Goal: Complete application form: Complete application form

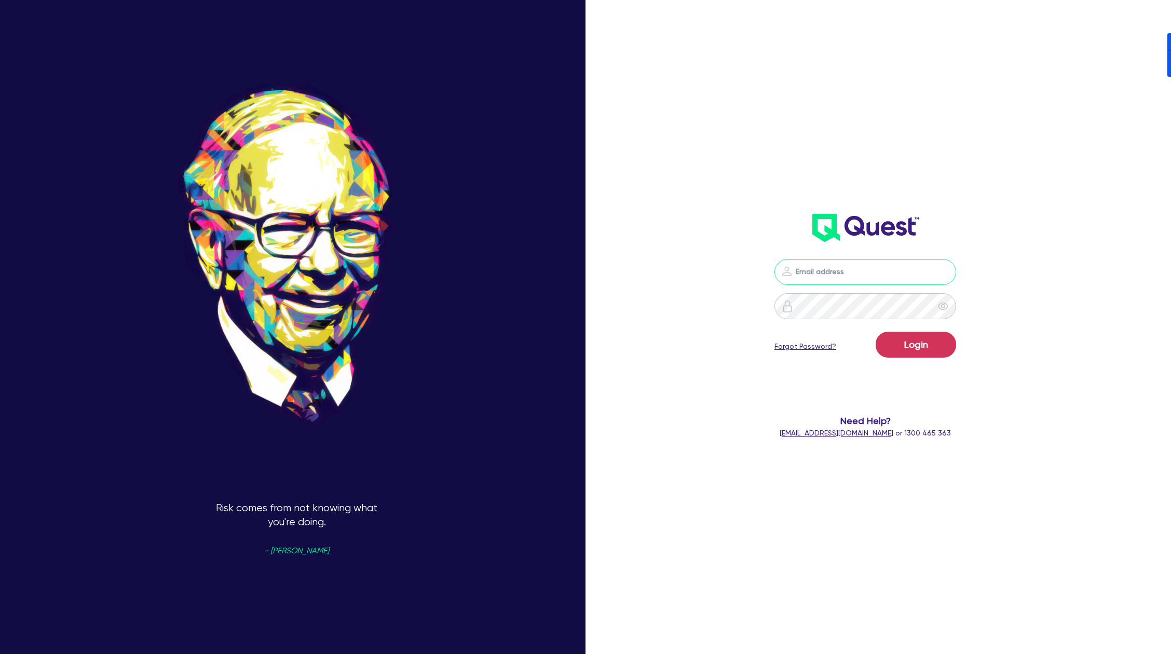
click at [891, 272] on input "email" at bounding box center [865, 272] width 182 height 26
click at [0, 653] on nordpass-autofill-portal at bounding box center [0, 654] width 0 height 0
type input "[PERSON_NAME][EMAIL_ADDRESS][DOMAIN_NAME]"
click at [929, 357] on button "Login" at bounding box center [915, 345] width 80 height 26
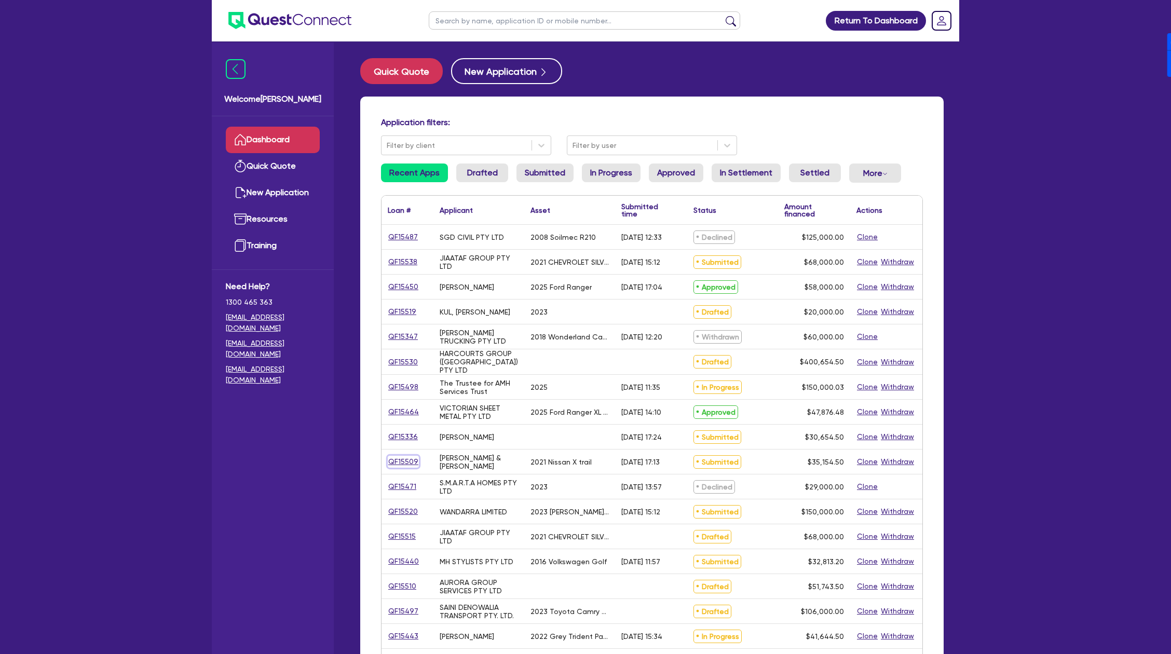
click at [405, 458] on link "QF15509" at bounding box center [403, 462] width 31 height 12
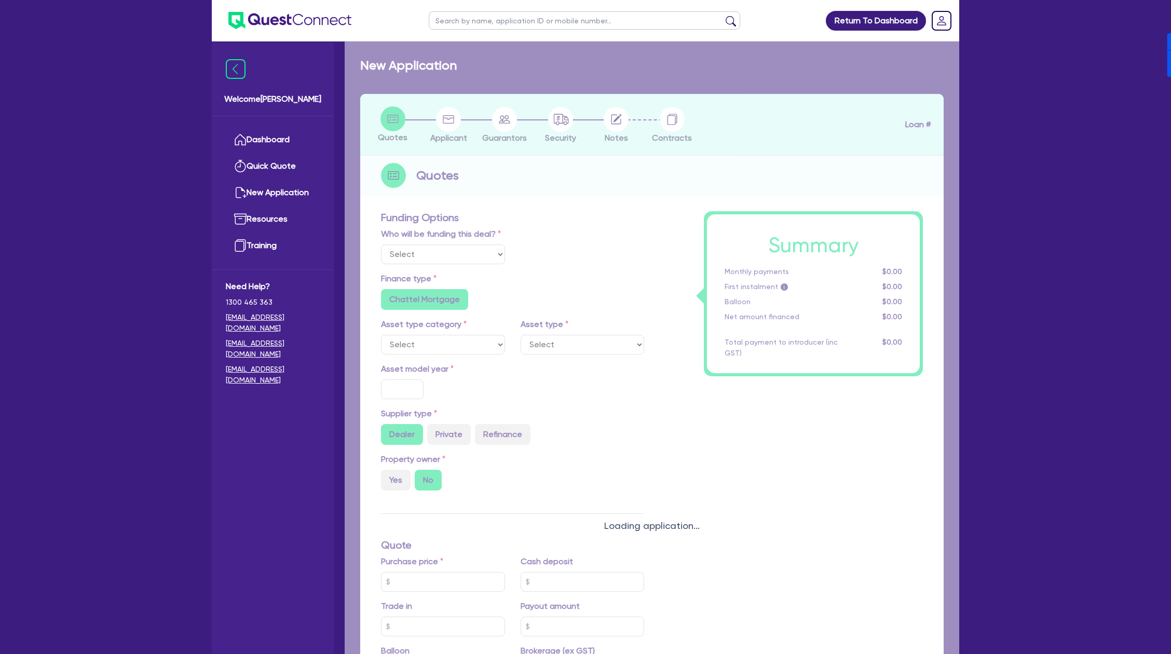
select select "Other"
select select "CARS_AND_LIGHT_TRUCKS"
type input "2021"
radio input "true"
type input "32,000"
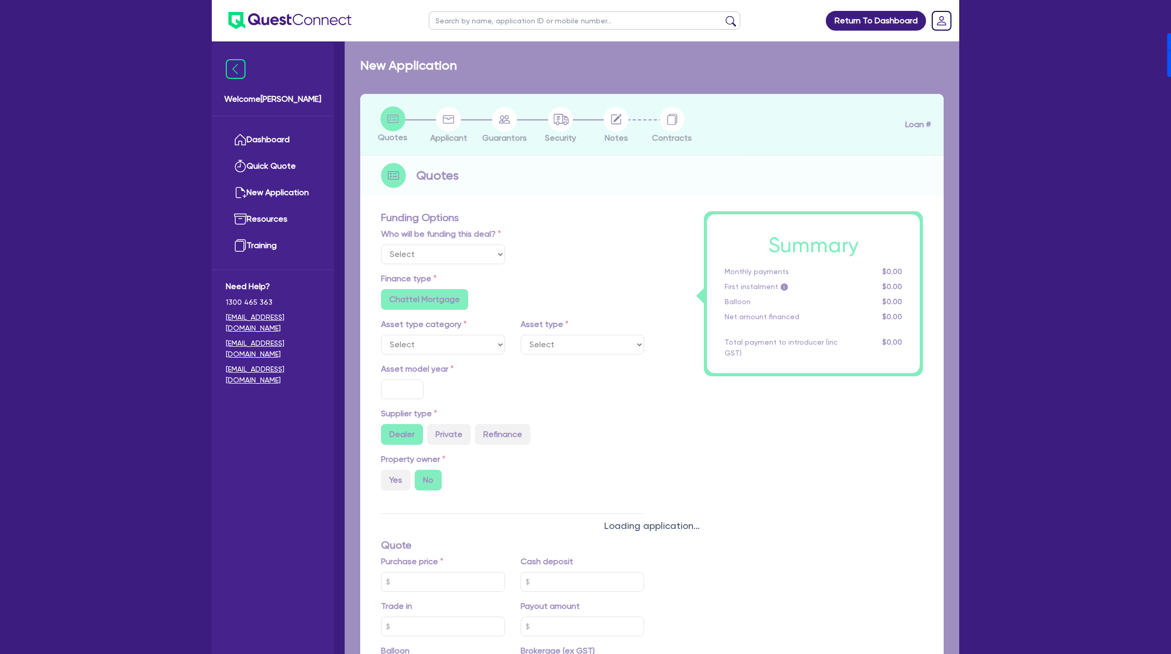
type input "17.95"
radio input "false"
type input "2,272.73"
radio input "true"
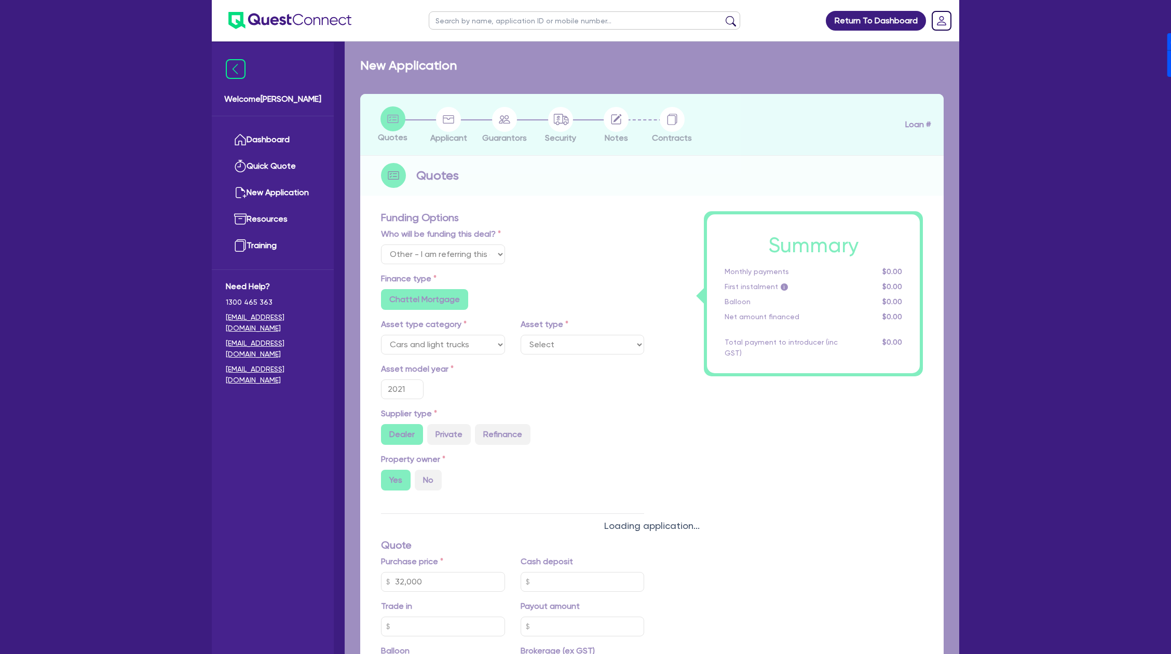
select select "PASSENGER_VEHICLES"
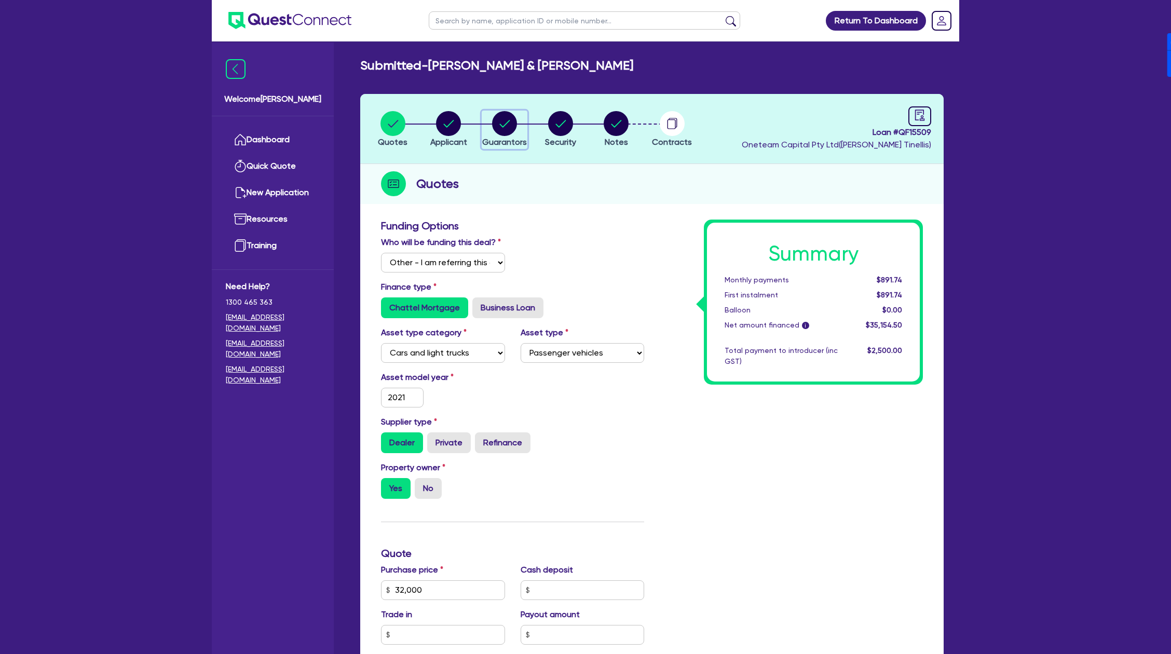
click at [497, 126] on circle "button" at bounding box center [504, 123] width 25 height 25
select select "MRS"
select select "[GEOGRAPHIC_DATA]"
select select "MARRIED"
select select "PROPERTY"
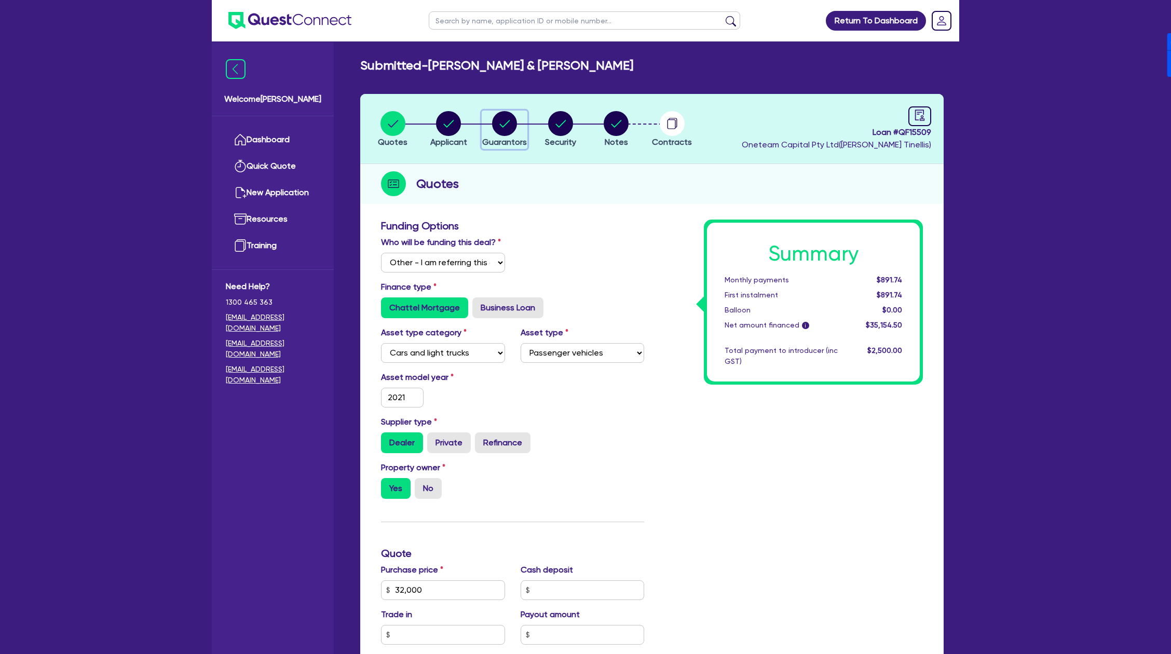
select select "HOUSEHOLD_PERSONAL"
select select "VEHICLE"
select select "CASH"
select select "MORTGAGE"
select select "VEHICLE_LOAN"
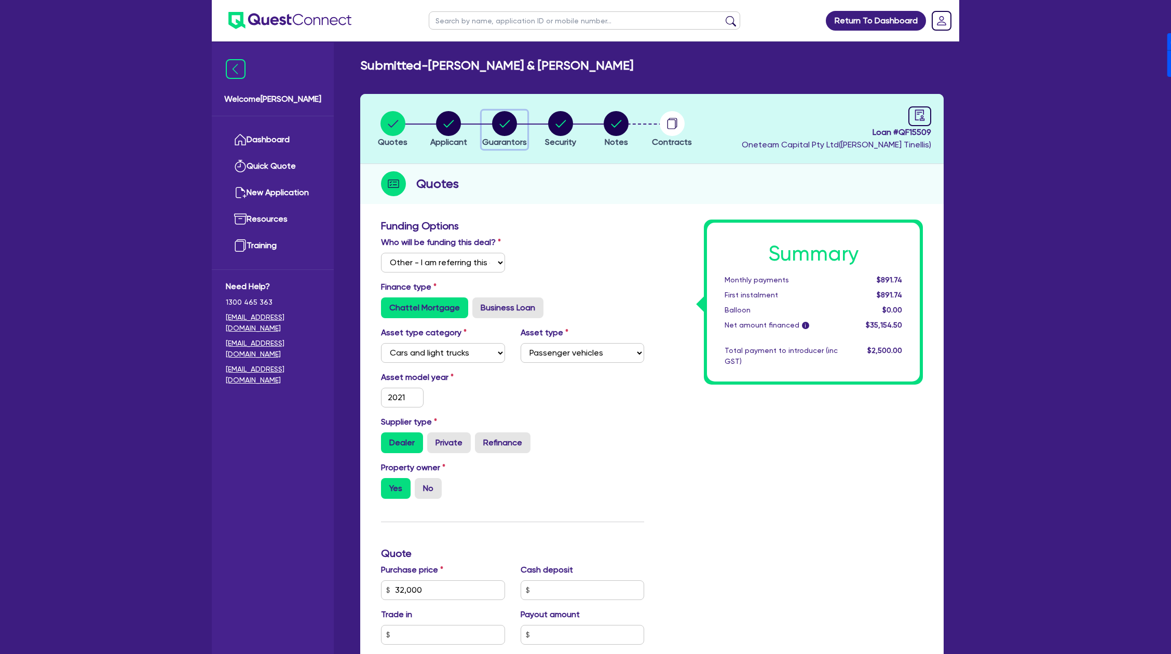
select select "OTHER"
select select "MR"
select select "[GEOGRAPHIC_DATA]"
select select "MARRIED"
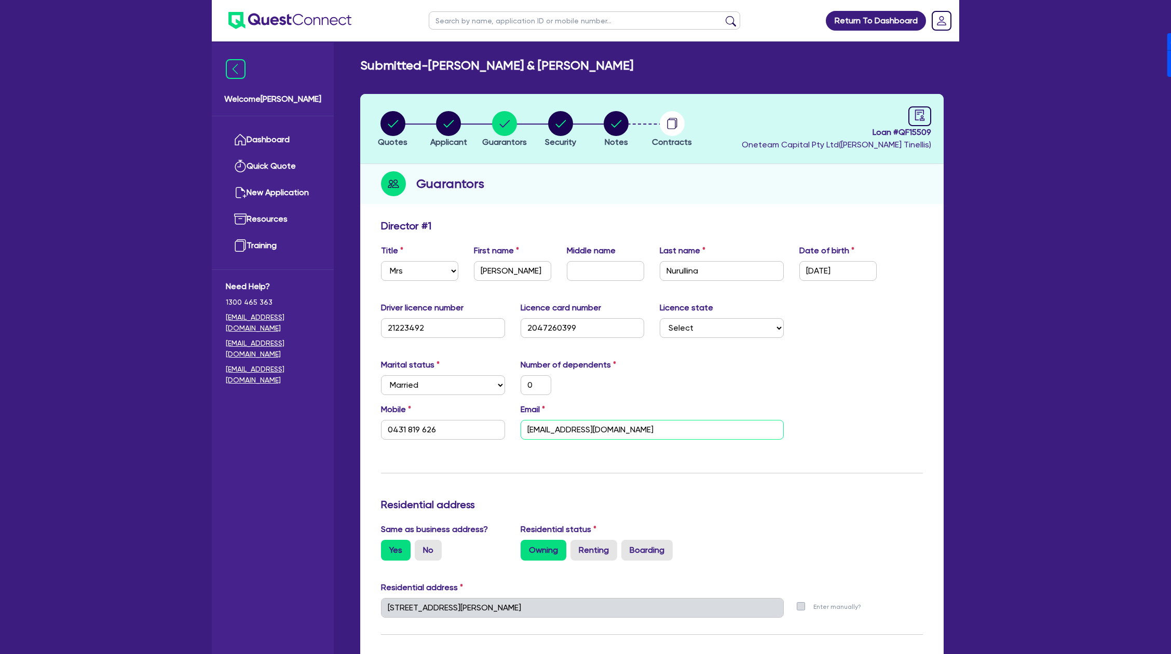
click at [640, 421] on input "[EMAIL_ADDRESS][DOMAIN_NAME]" at bounding box center [652, 430] width 263 height 20
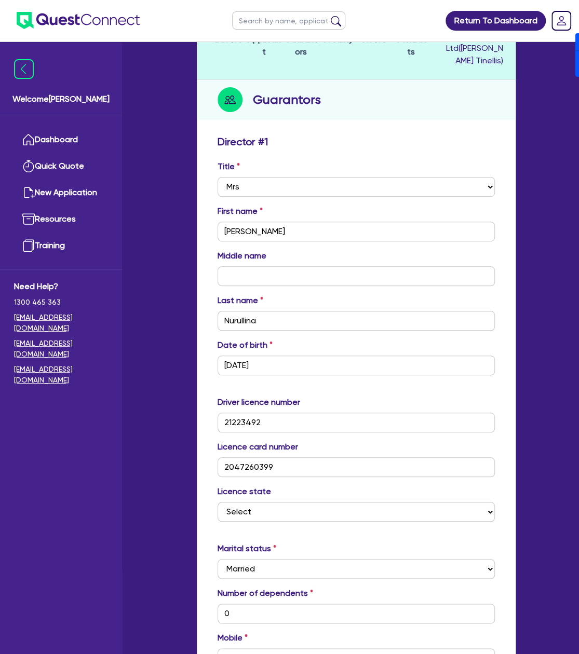
scroll to position [330, 0]
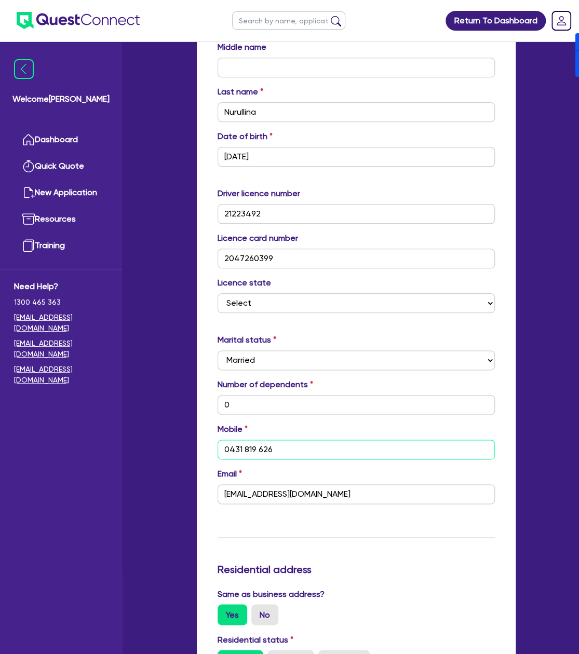
click at [293, 451] on input "0431 819 626" at bounding box center [355, 450] width 277 height 20
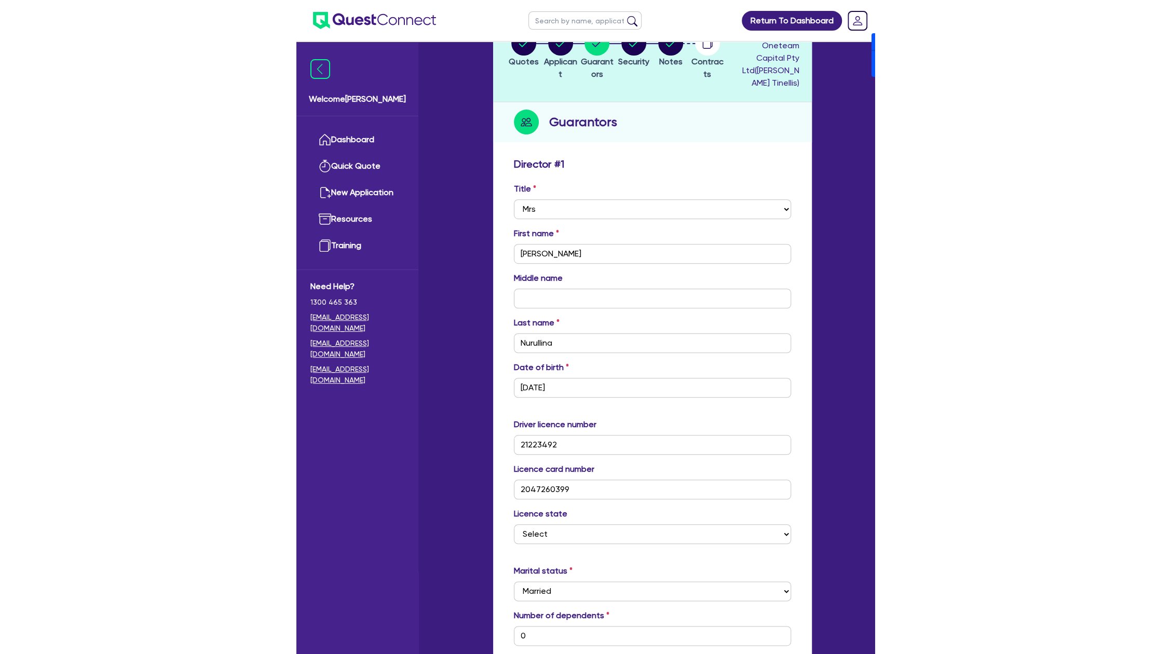
scroll to position [0, 0]
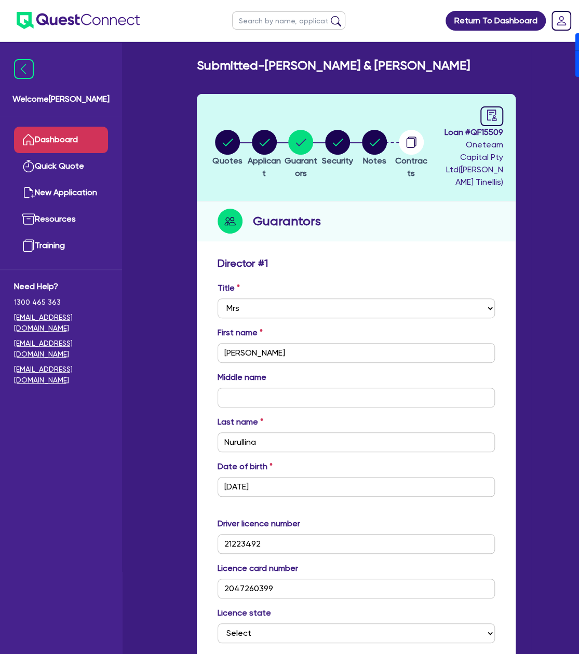
click at [58, 136] on link "Dashboard" at bounding box center [61, 140] width 94 height 26
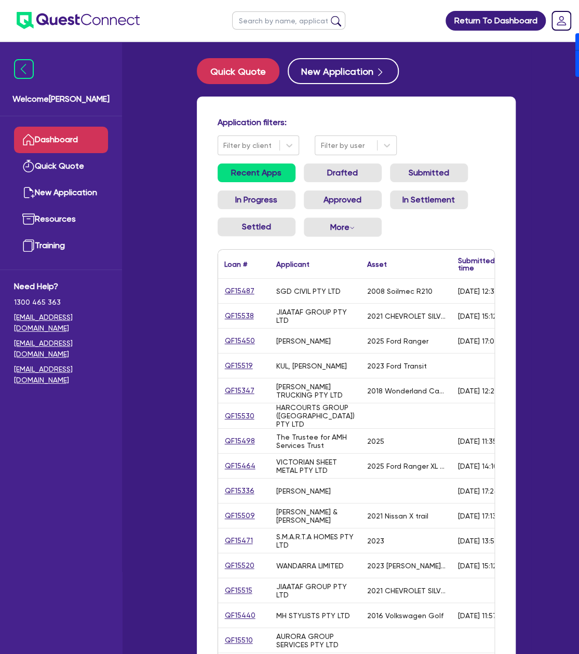
click at [279, 21] on input "text" at bounding box center [288, 20] width 113 height 18
type input "MH"
click at [327, 16] on button "submit" at bounding box center [335, 23] width 17 height 15
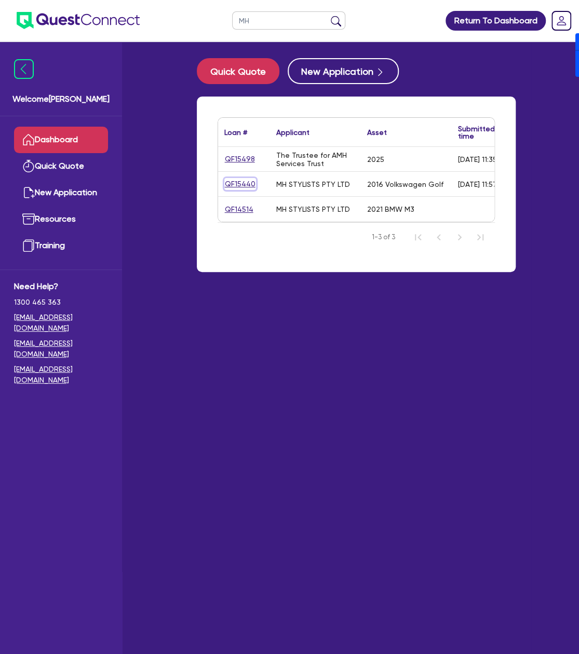
click at [237, 179] on link "QF15440" at bounding box center [240, 184] width 32 height 12
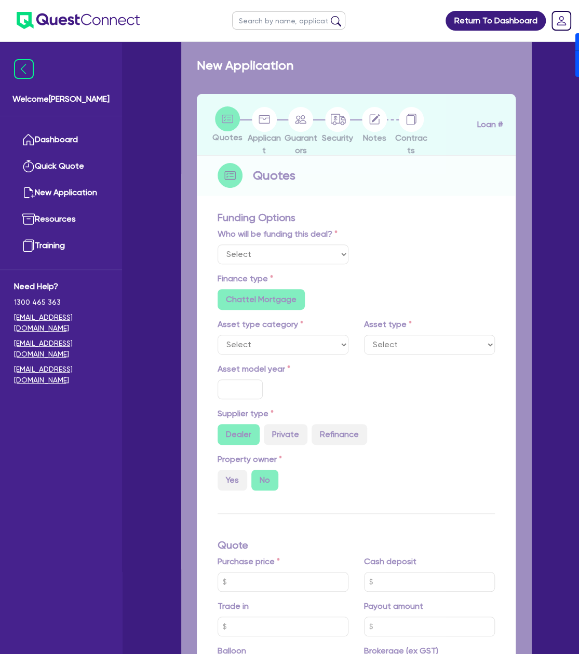
select select "Other"
select select "CARS_AND_LIGHT_TRUCKS"
type input "2016"
type input "32,306.2"
type input "63,811.2"
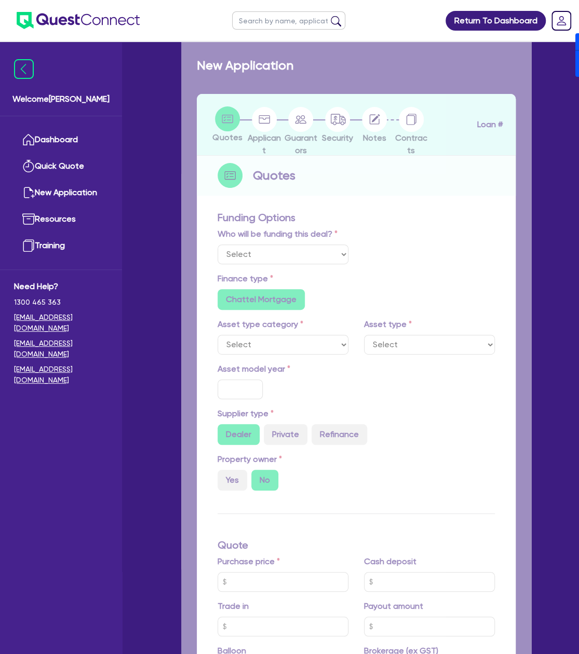
type input "63,811.2"
type input "8"
type input "2,625.06"
type input "17.95"
radio input "false"
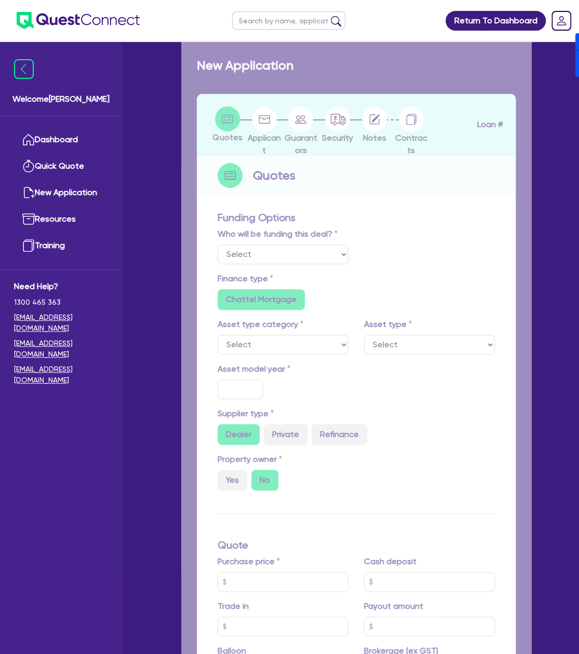
type input "460.91"
radio input "true"
select select "PASSENGER_VEHICLES"
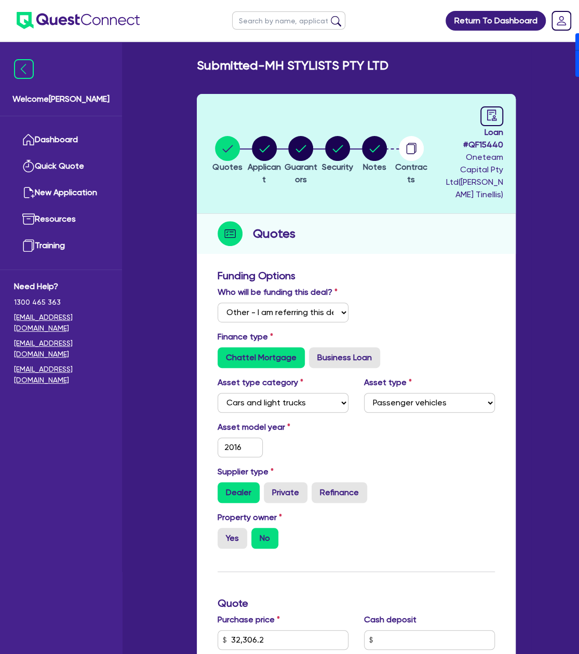
click at [481, 145] on span "Loan # QF15440" at bounding box center [473, 138] width 59 height 25
copy span "QF15440"
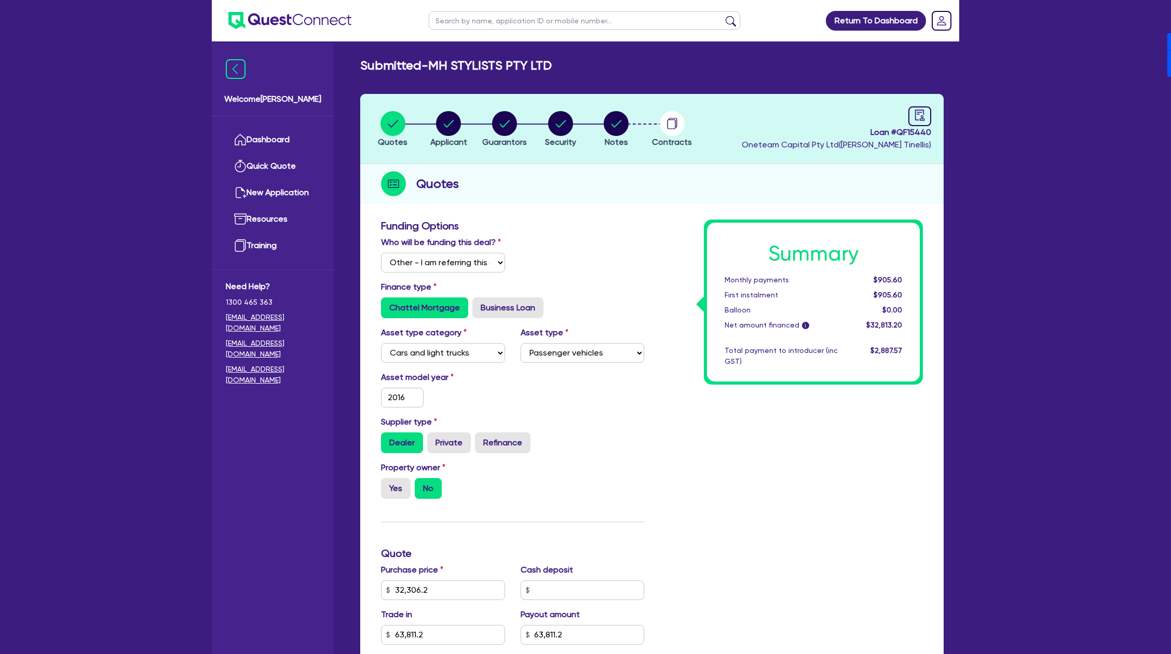
click at [271, 124] on ul "Dashboard Quick Quote New Application Ref Company Ref Salesperson Resources Tra…" at bounding box center [273, 192] width 122 height 153
click at [270, 138] on link "Dashboard" at bounding box center [273, 140] width 94 height 26
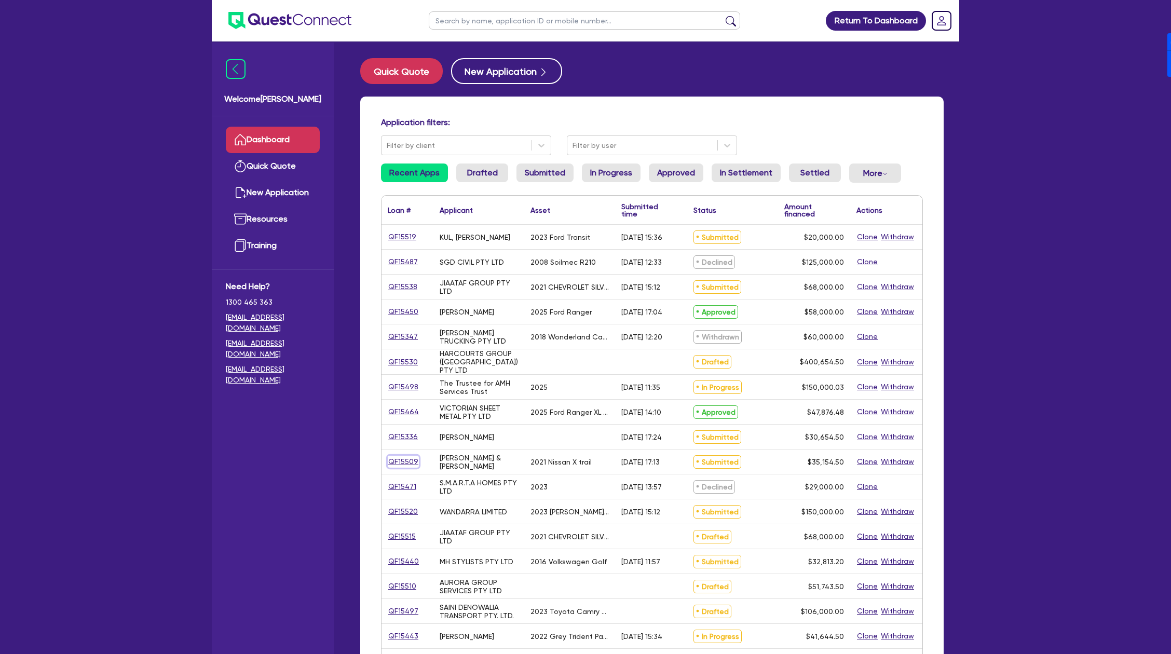
click at [404, 461] on link "QF15509" at bounding box center [403, 462] width 31 height 12
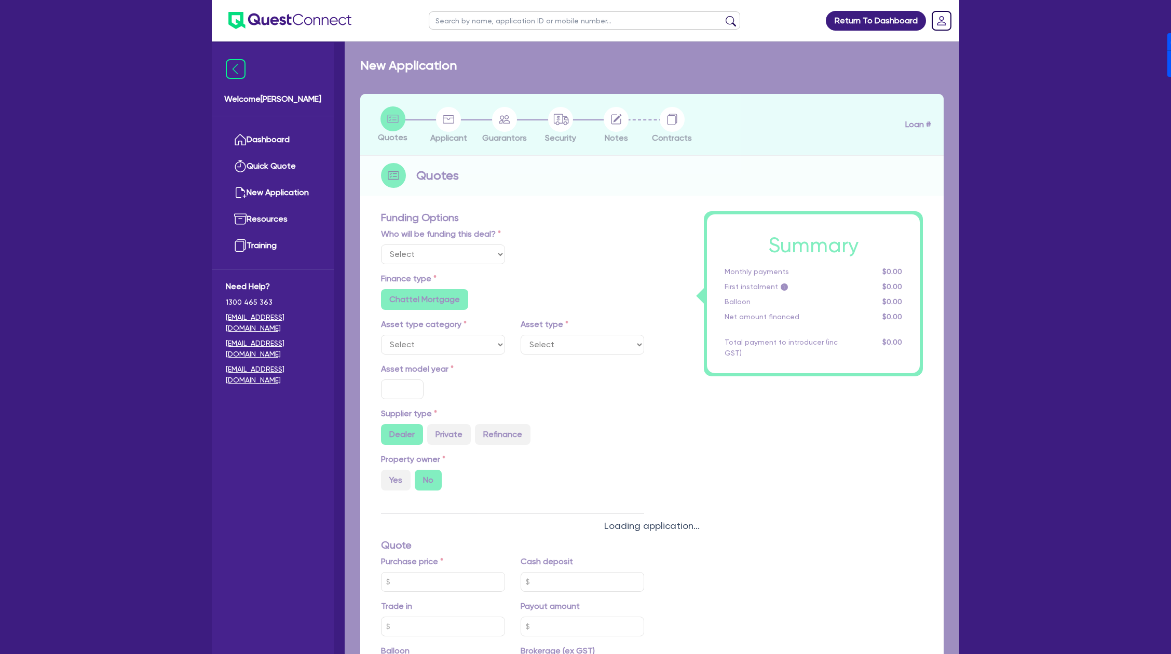
select select "Other"
select select "CARS_AND_LIGHT_TRUCKS"
type input "2021"
radio input "true"
type input "32,000"
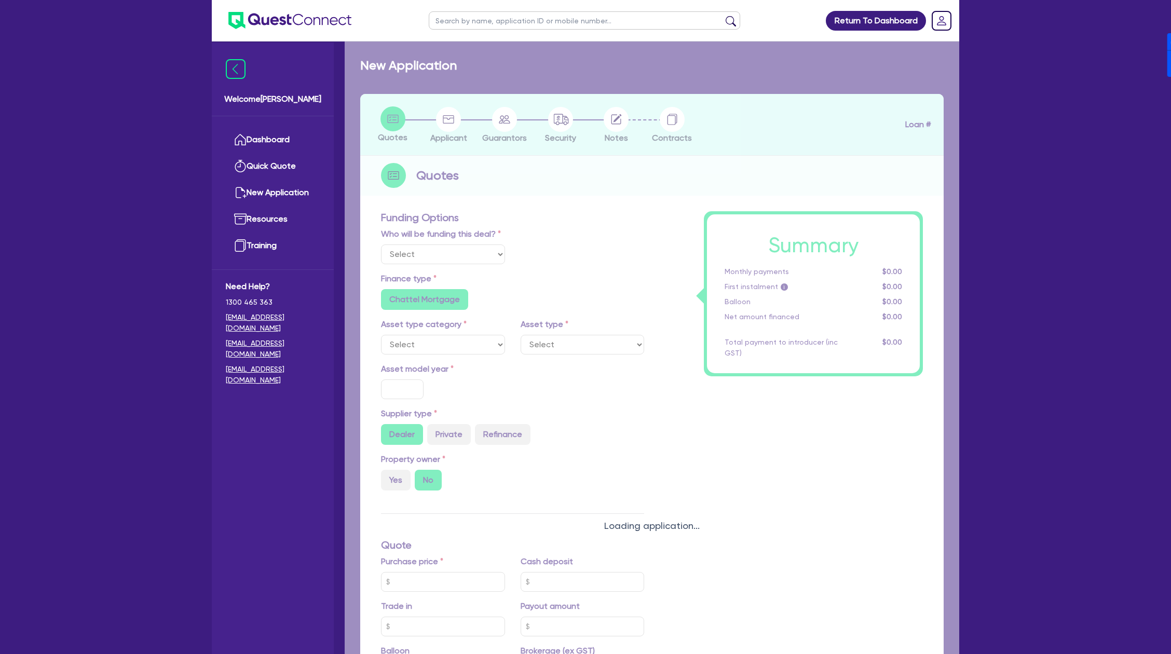
type input "17.95"
radio input "false"
type input "2,272.73"
radio input "true"
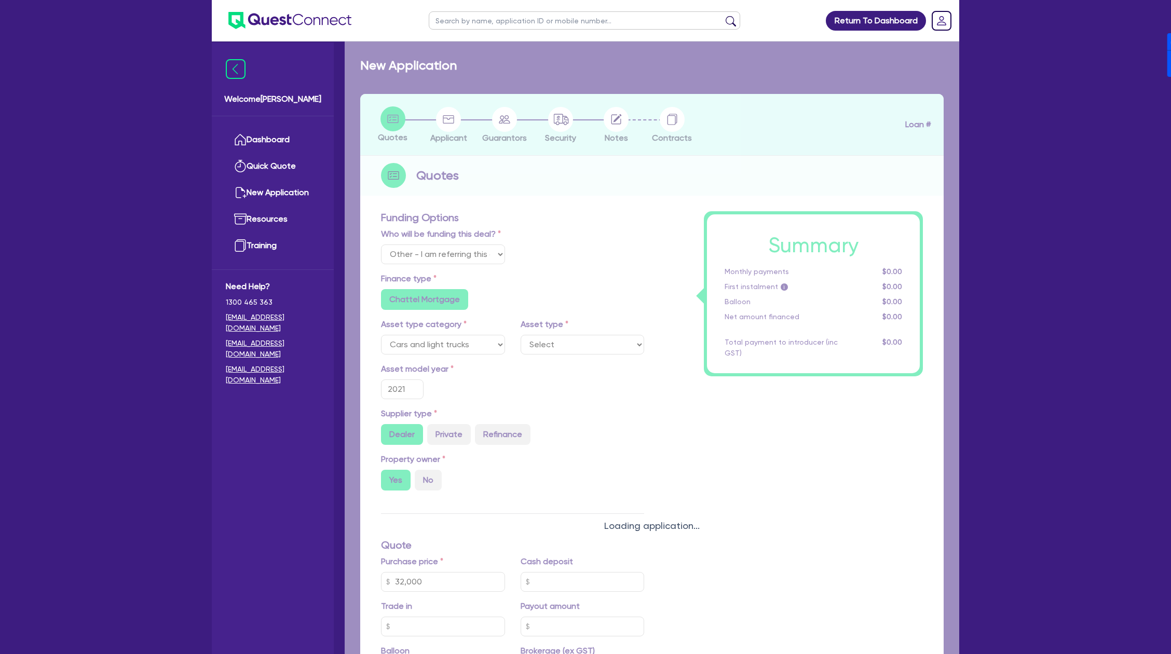
select select "PASSENGER_VEHICLES"
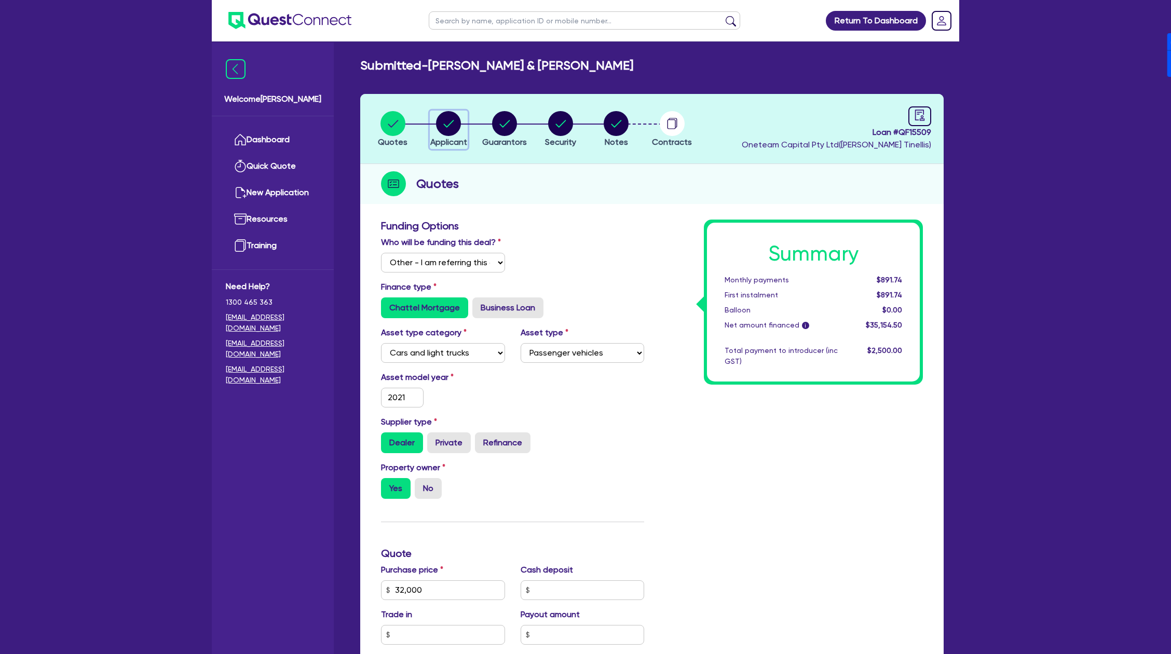
click at [448, 122] on circle "button" at bounding box center [448, 123] width 25 height 25
select select "SOLE_TRADER"
select select "ACCOMODATION_FOOD"
select select "HOTELS"
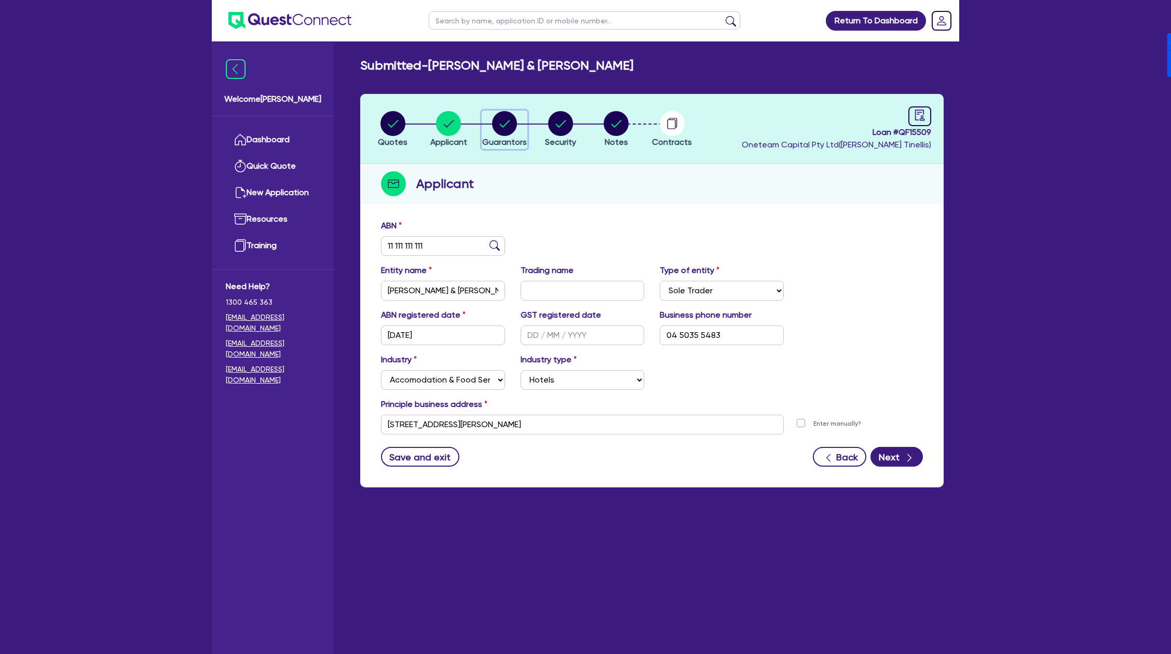
click at [502, 122] on circle "button" at bounding box center [504, 123] width 25 height 25
select select "MRS"
select select "[GEOGRAPHIC_DATA]"
select select "MARRIED"
select select "PROPERTY"
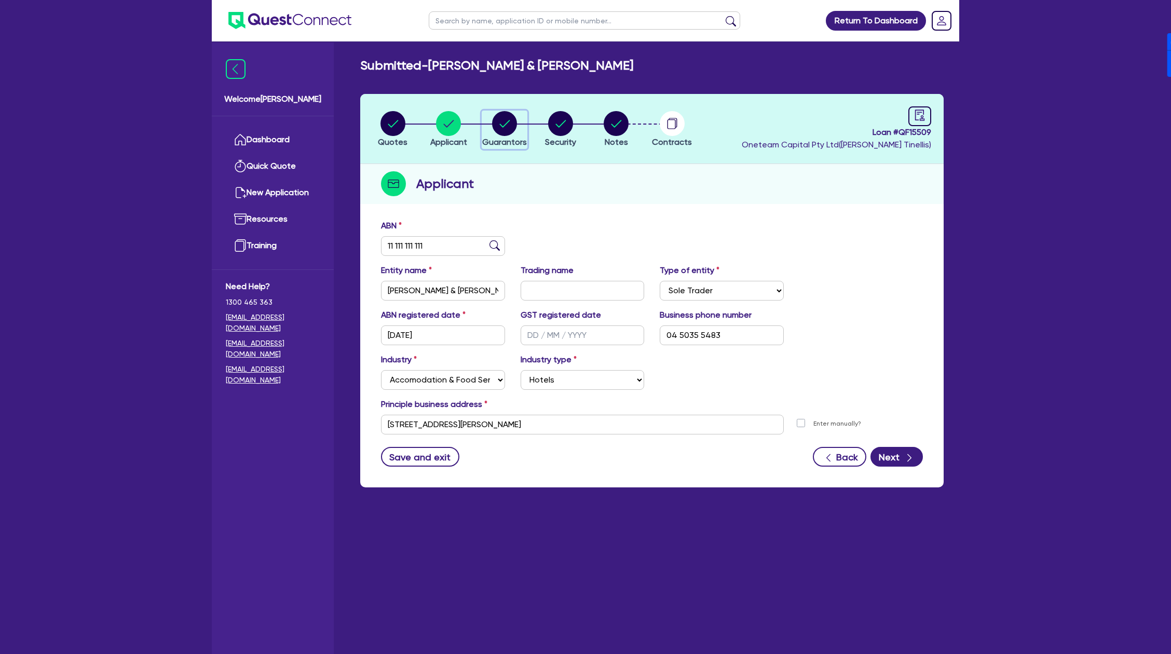
select select "HOUSEHOLD_PERSONAL"
select select "VEHICLE"
select select "CASH"
select select "MORTGAGE"
select select "VEHICLE_LOAN"
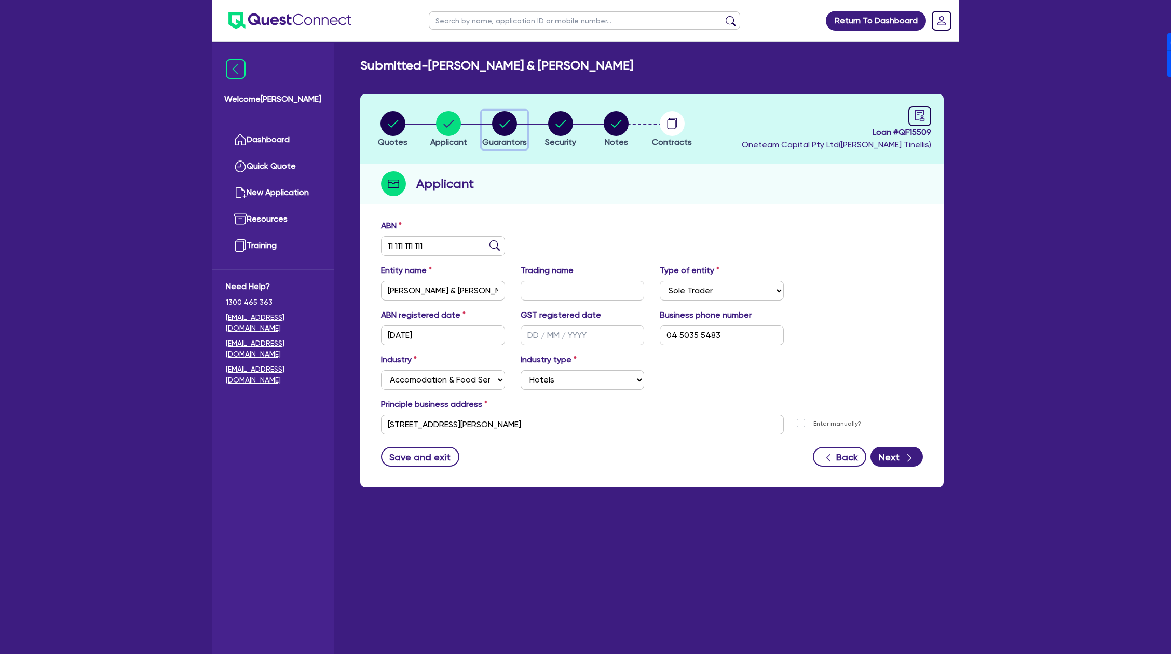
select select "OTHER"
select select "MR"
select select "[GEOGRAPHIC_DATA]"
select select "MARRIED"
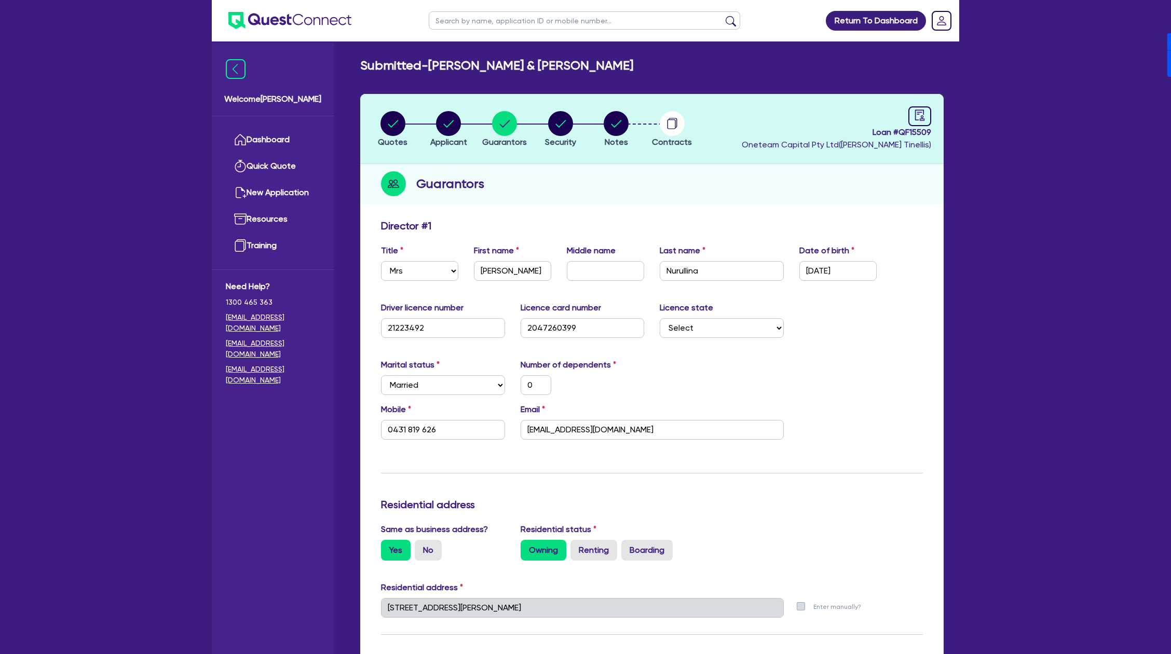
click at [588, 123] on li "Security" at bounding box center [560, 129] width 56 height 36
click at [553, 125] on circle "button" at bounding box center [560, 123] width 25 height 25
select select "CARS_AND_LIGHT_TRUCKS"
select select "PASSENGER_VEHICLES"
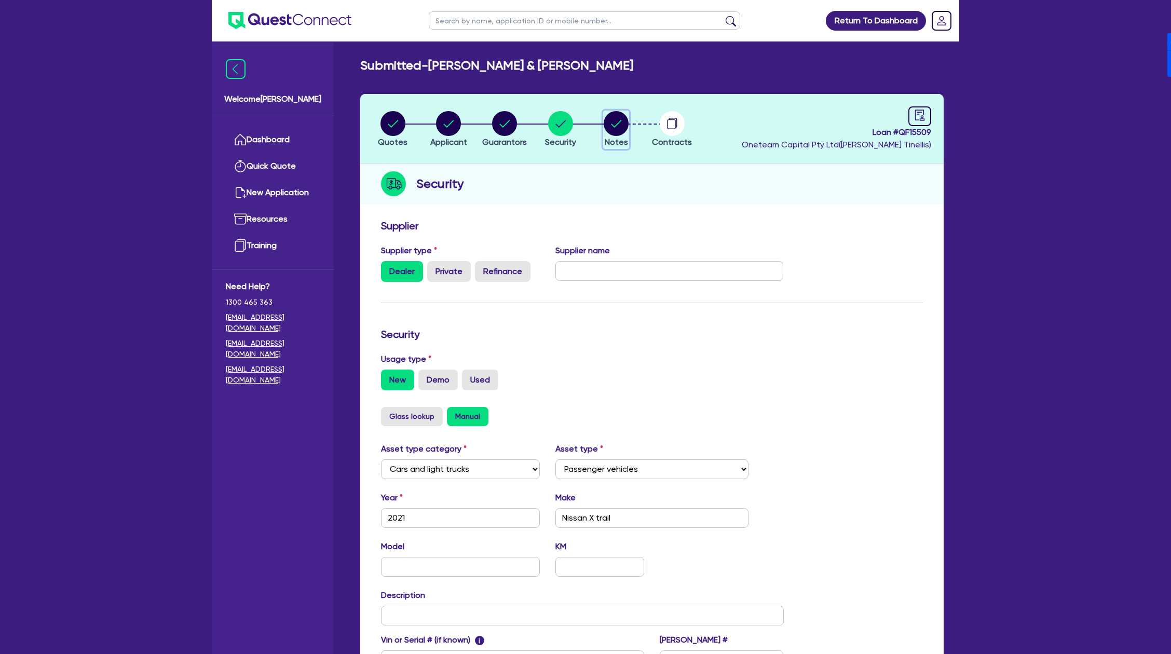
click at [614, 128] on circle "button" at bounding box center [616, 123] width 25 height 25
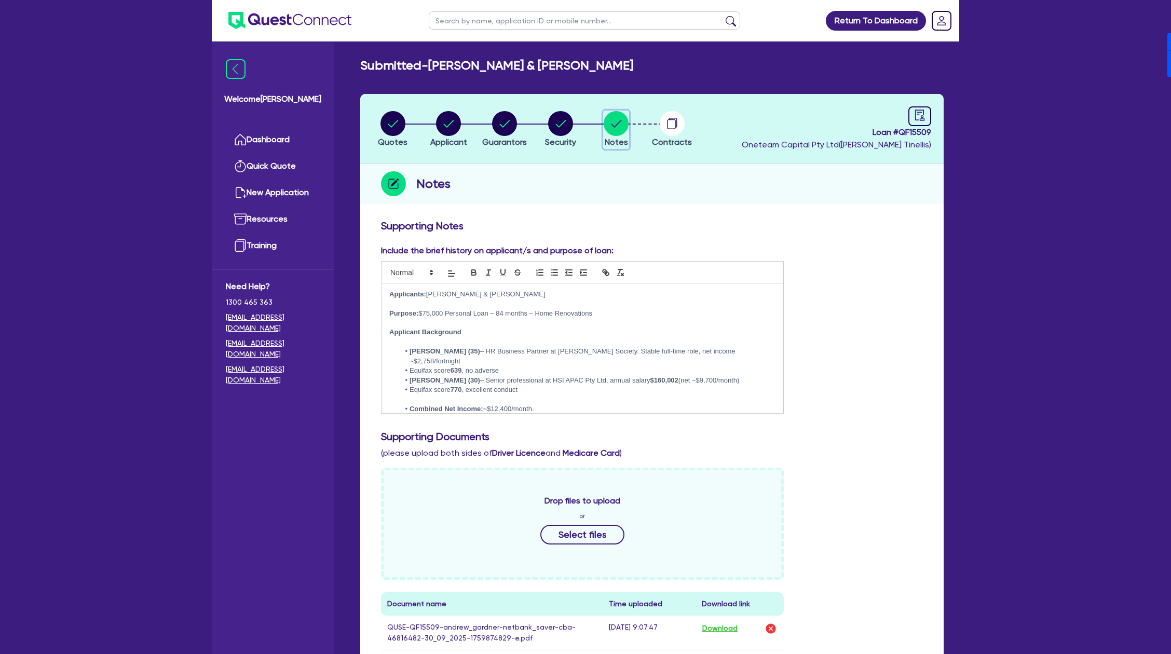
scroll to position [1, 0]
click at [581, 394] on p at bounding box center [582, 398] width 386 height 9
click at [411, 127] on li "Quotes" at bounding box center [393, 128] width 56 height 36
click at [393, 118] on circle "button" at bounding box center [392, 123] width 25 height 25
select select "Other"
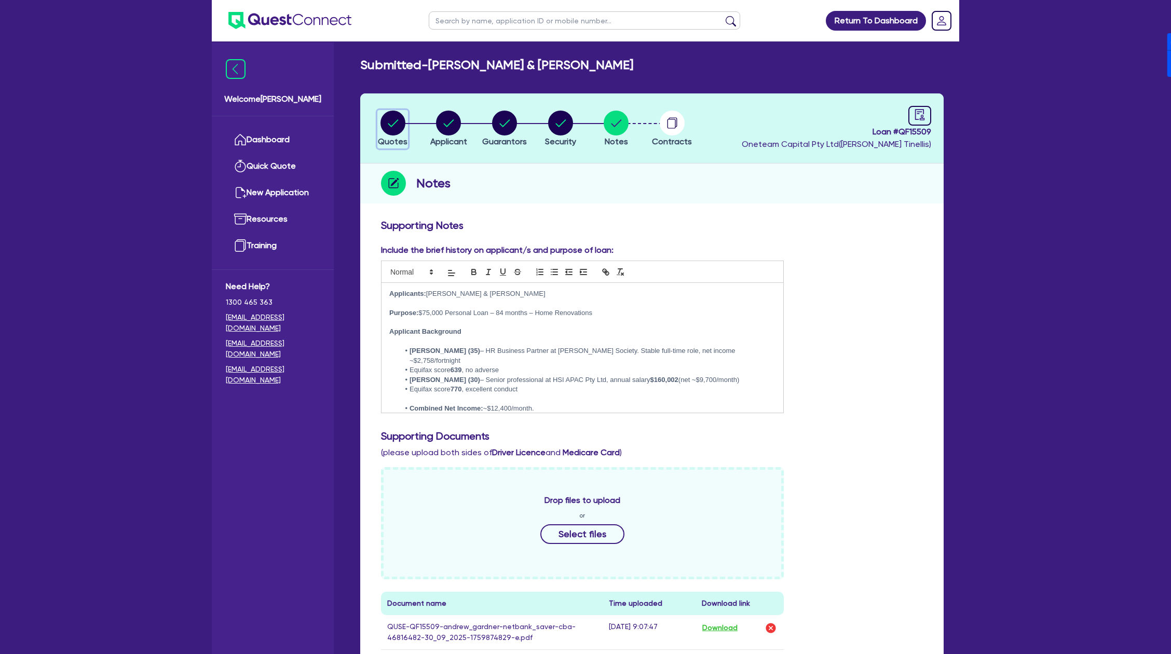
select select "CARS_AND_LIGHT_TRUCKS"
select select "PASSENGER_VEHICLES"
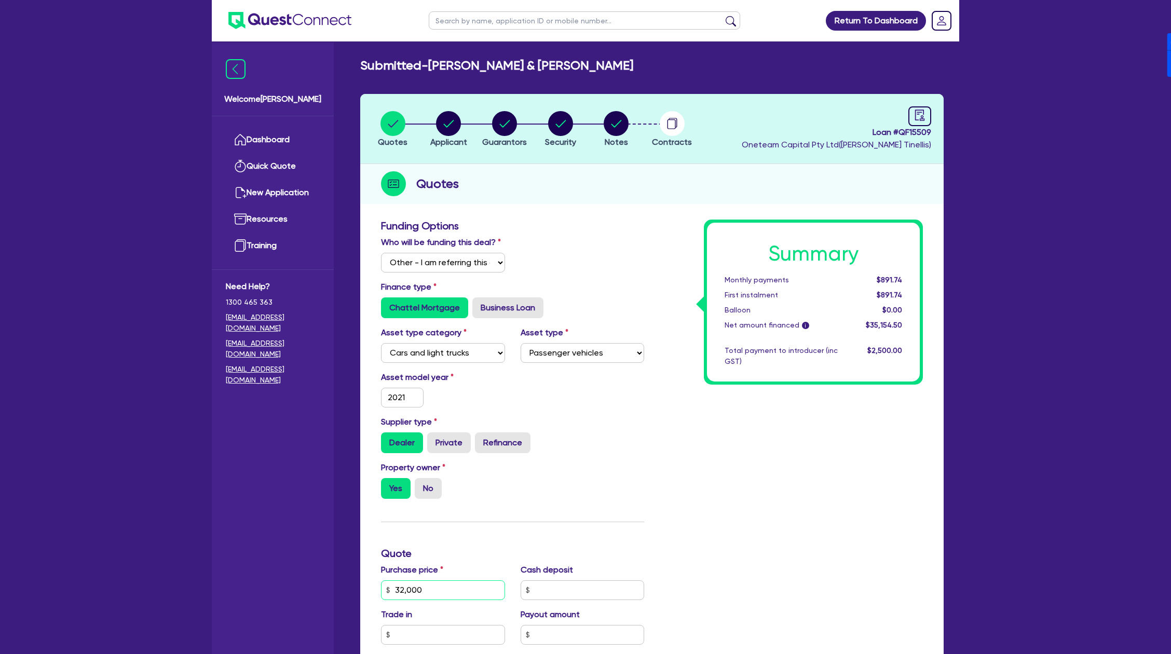
click at [441, 587] on input "32,000" at bounding box center [443, 590] width 124 height 20
type input "7"
type input "2,272.73"
type input "75"
type input "2,272.73"
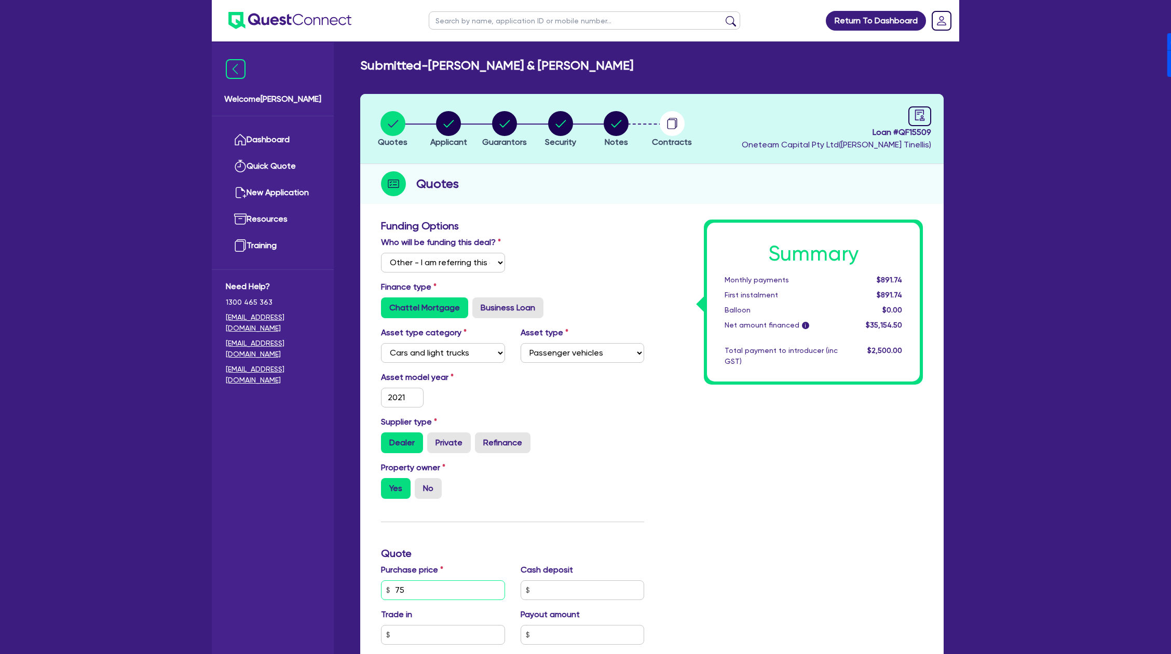
type input "750"
type input "2,272.73"
type input "7,500"
type input "2,272.73"
type input "75,000"
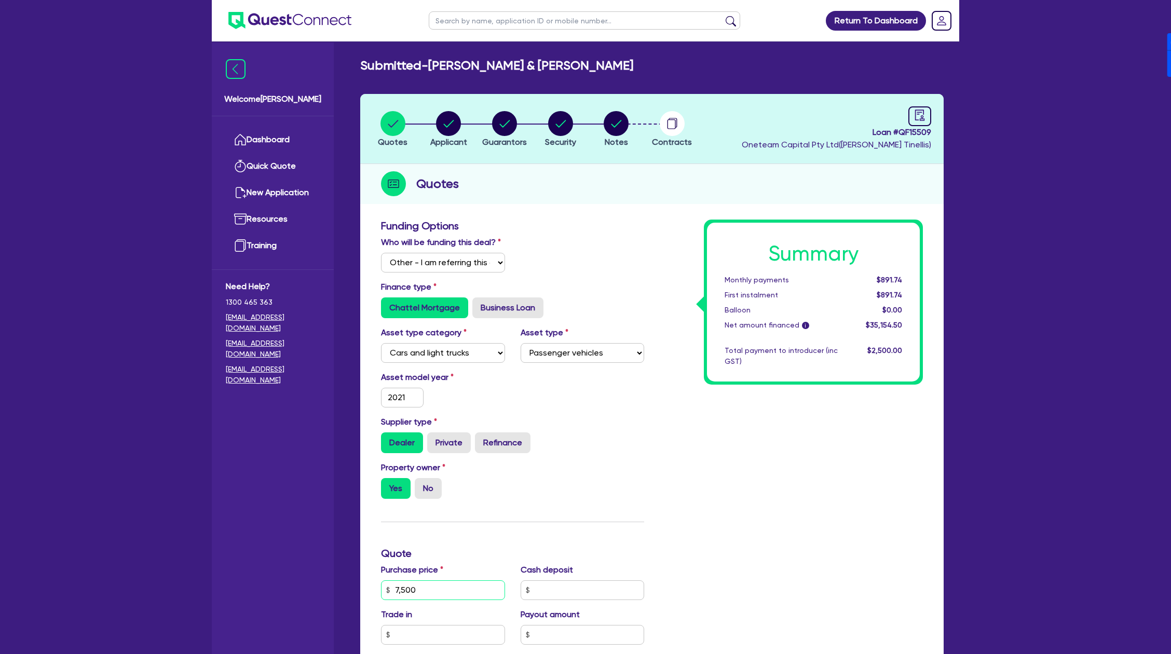
type input "2,272.73"
type input "75,000"
click at [600, 531] on div "Funding Options Who will be funding this deal? Select I will fund 100% I will c…" at bounding box center [512, 554] width 279 height 668
type input "2,272.73"
click at [691, 510] on div "Summary Monthly payments $1,982.49 First instalment $1,982.49 Balloon $0.00 Net…" at bounding box center [791, 554] width 279 height 668
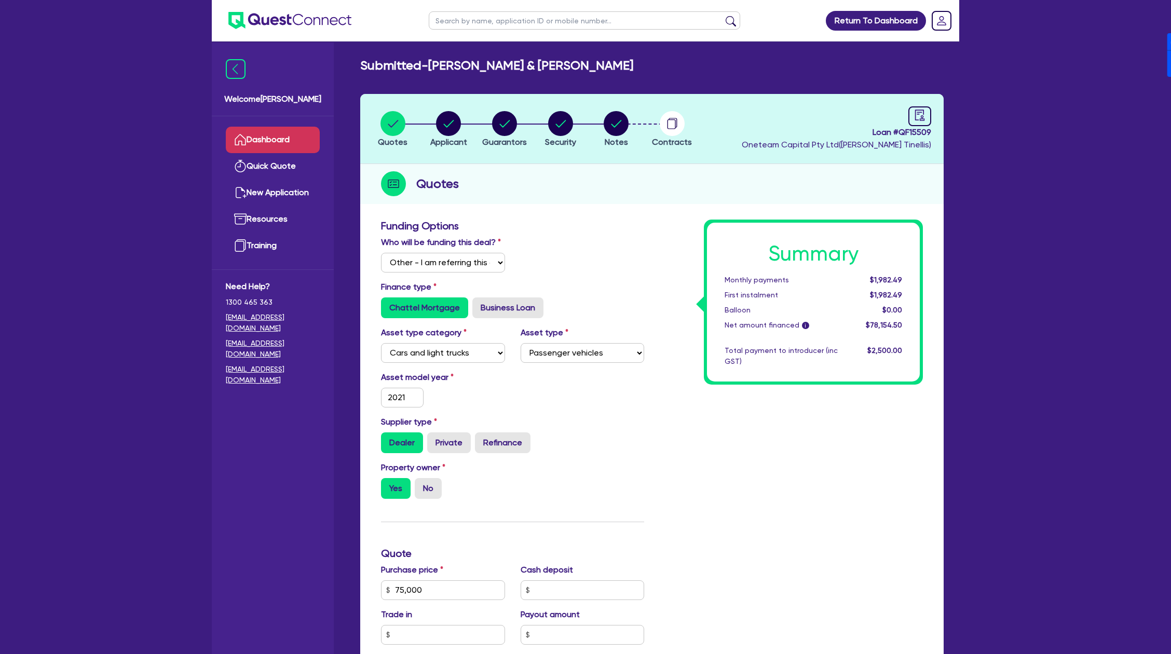
click at [290, 131] on link "Dashboard" at bounding box center [273, 140] width 94 height 26
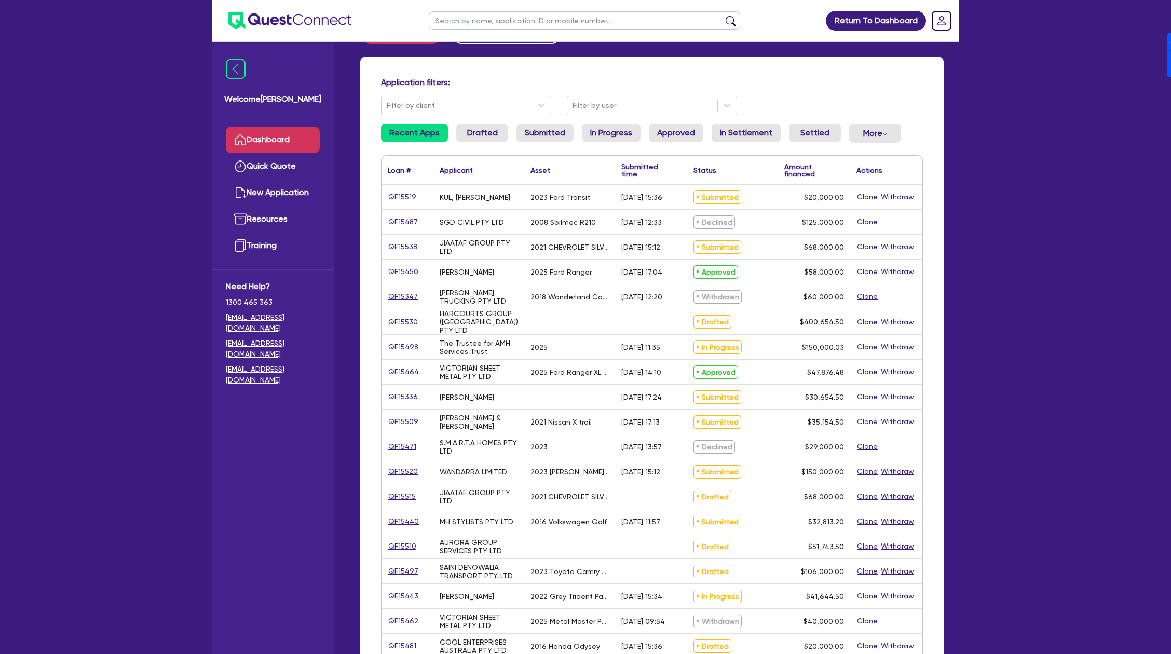
scroll to position [41, 0]
click at [500, 19] on input "text" at bounding box center [584, 20] width 311 height 18
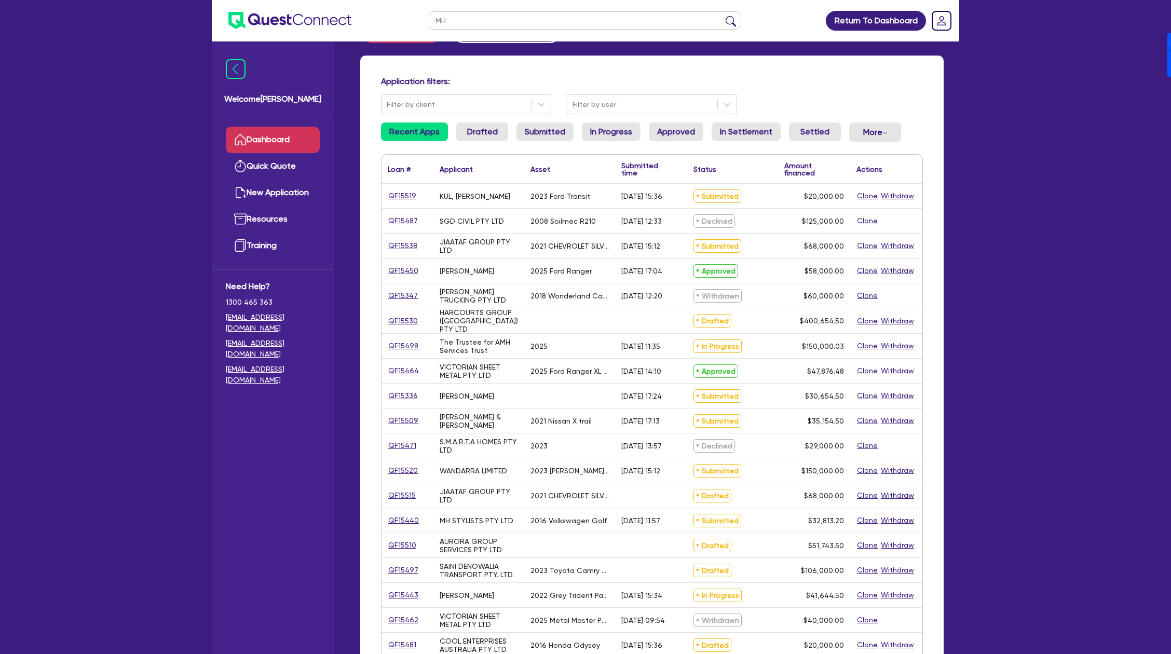
click at [463, 24] on input "MH" at bounding box center [584, 20] width 311 height 18
type input "MH"
click at [722, 16] on button "submit" at bounding box center [730, 23] width 17 height 15
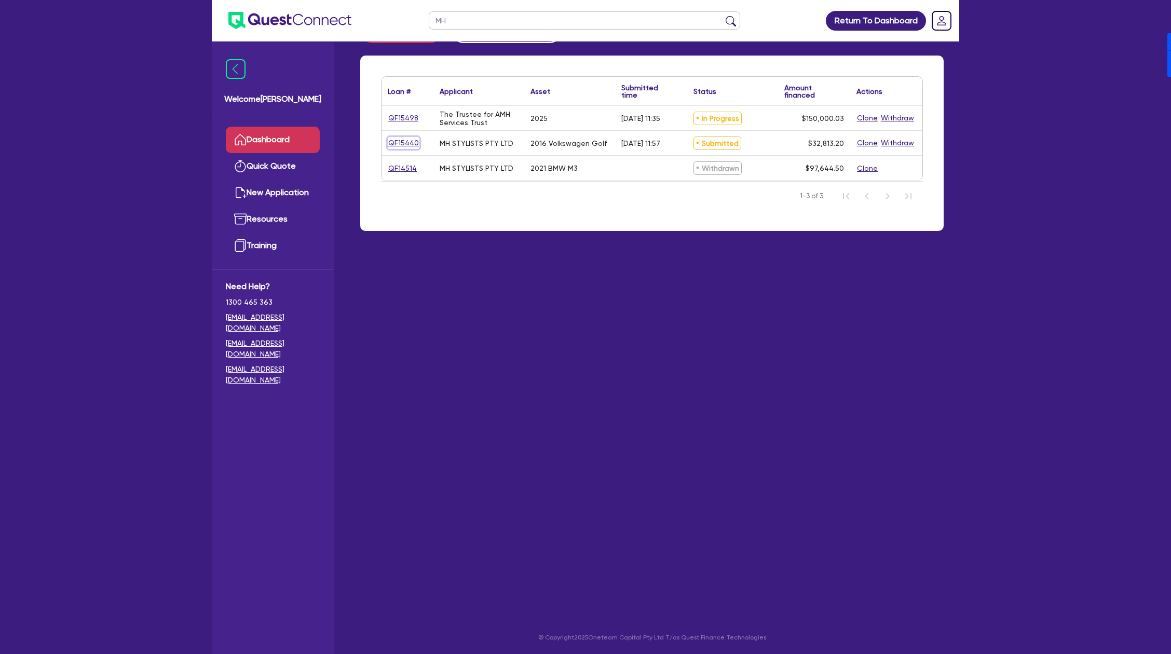
click at [402, 145] on link "QF15440" at bounding box center [404, 143] width 32 height 12
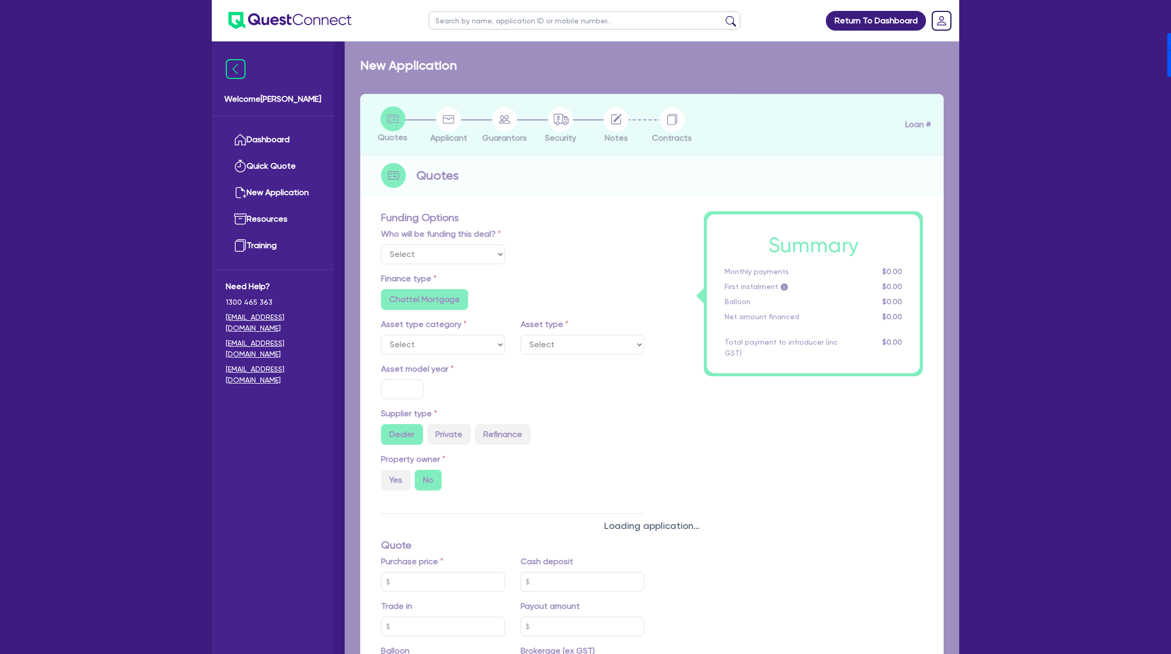
select select "Other"
select select "CARS_AND_LIGHT_TRUCKS"
type input "2016"
type input "32,306.2"
type input "63,811.2"
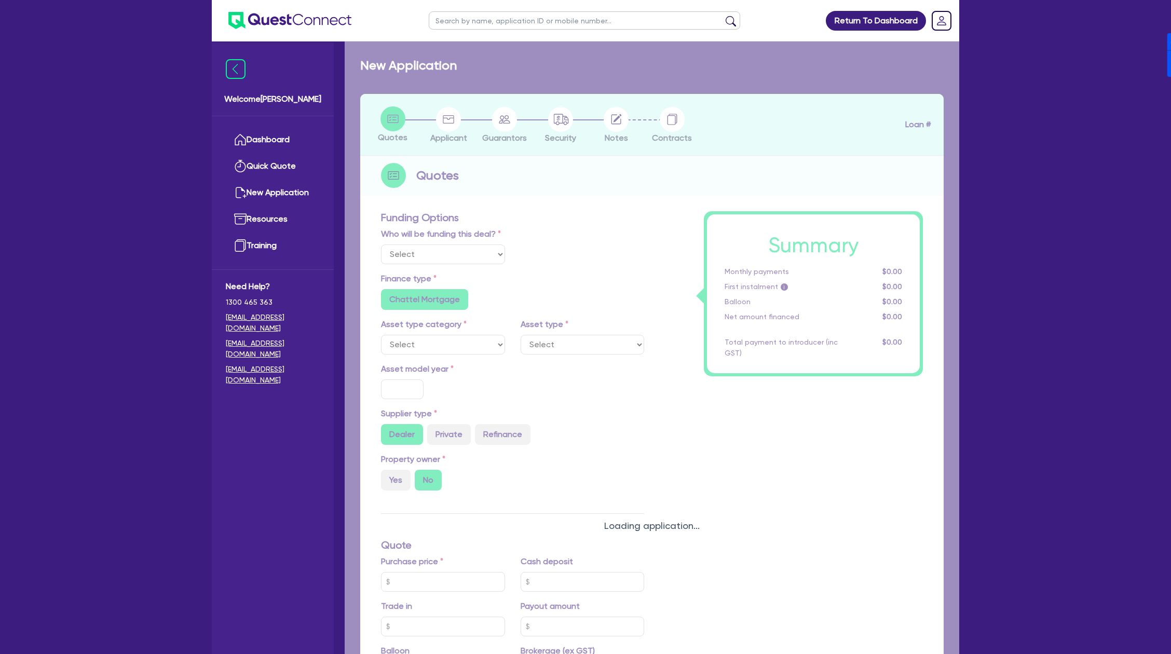
type input "63,811.2"
type input "8"
type input "2,625.06"
type input "17.95"
radio input "false"
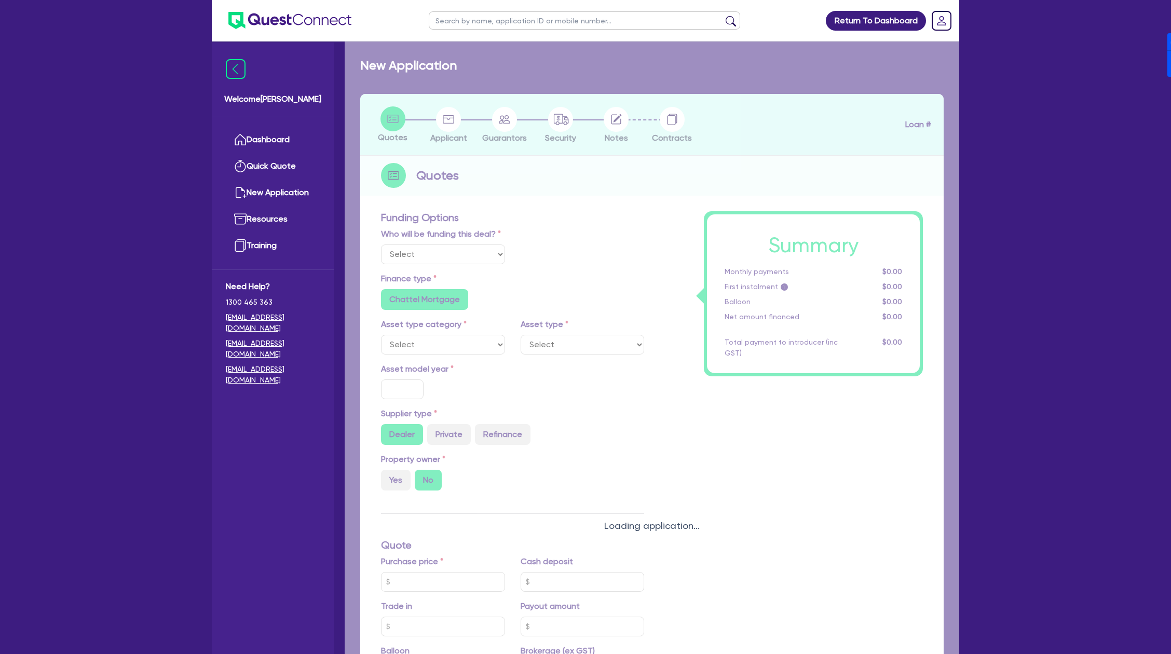
type input "460.91"
radio input "true"
select select "PASSENGER_VEHICLES"
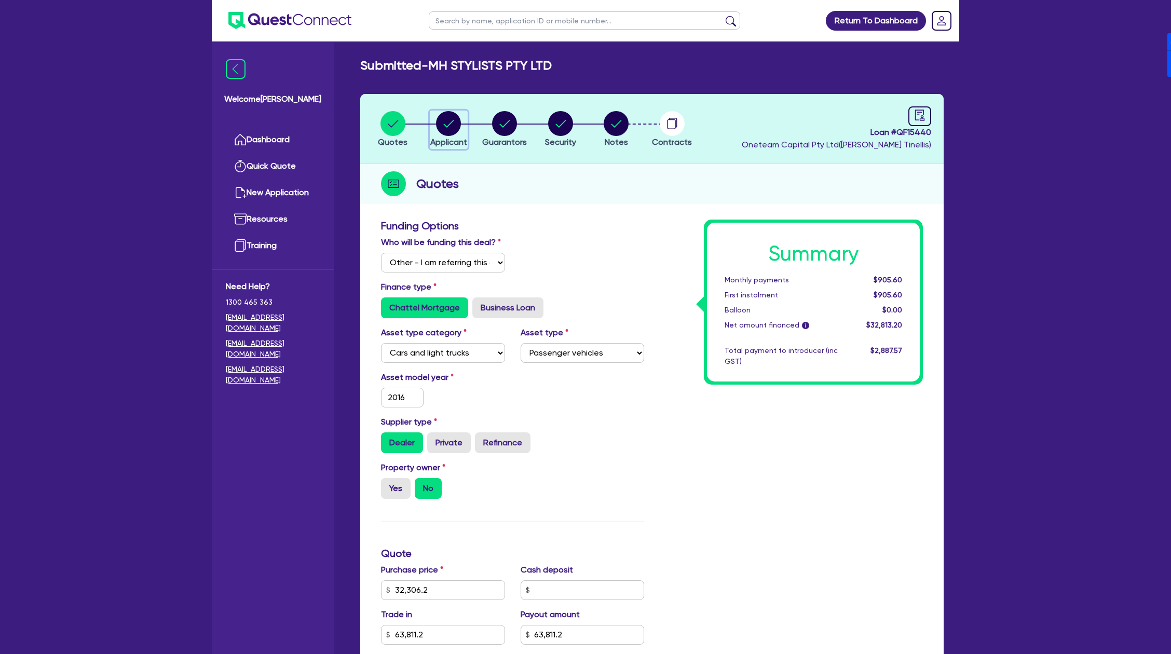
click at [455, 122] on circle "button" at bounding box center [448, 123] width 25 height 25
select select "COMPANY"
select select "HEALTH_BEAUTY"
select select "HAIR_BEAUTY_SALONS"
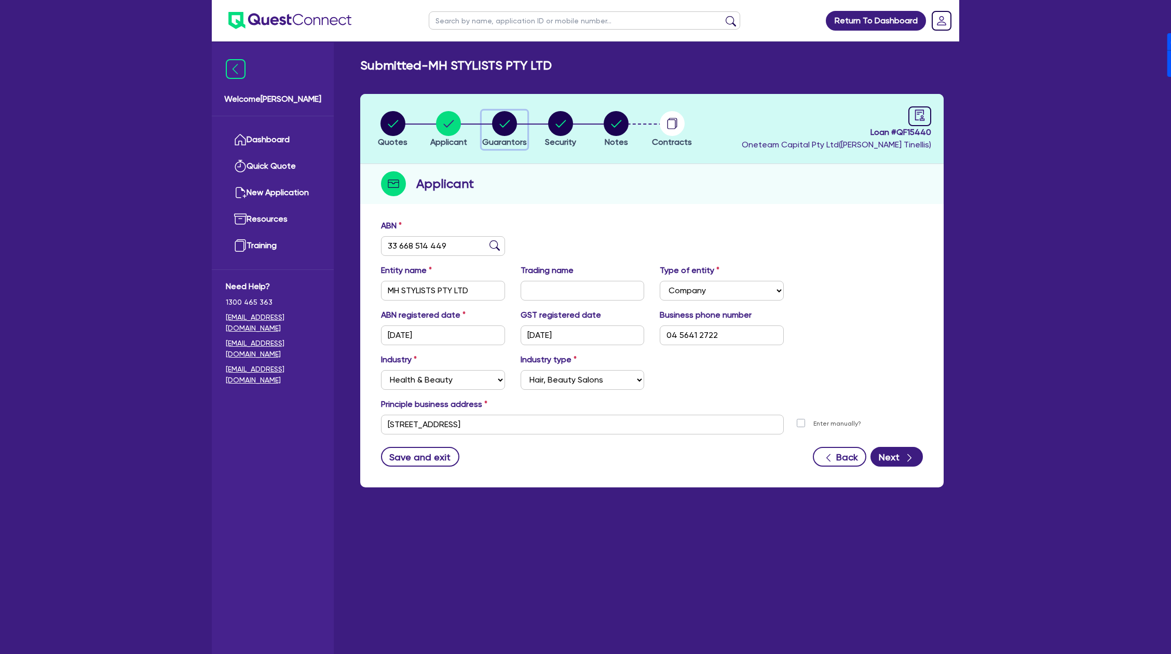
click at [510, 128] on circle "button" at bounding box center [504, 123] width 25 height 25
select select "MR"
select select "[GEOGRAPHIC_DATA]"
select select "SINGLE"
select select "CASH"
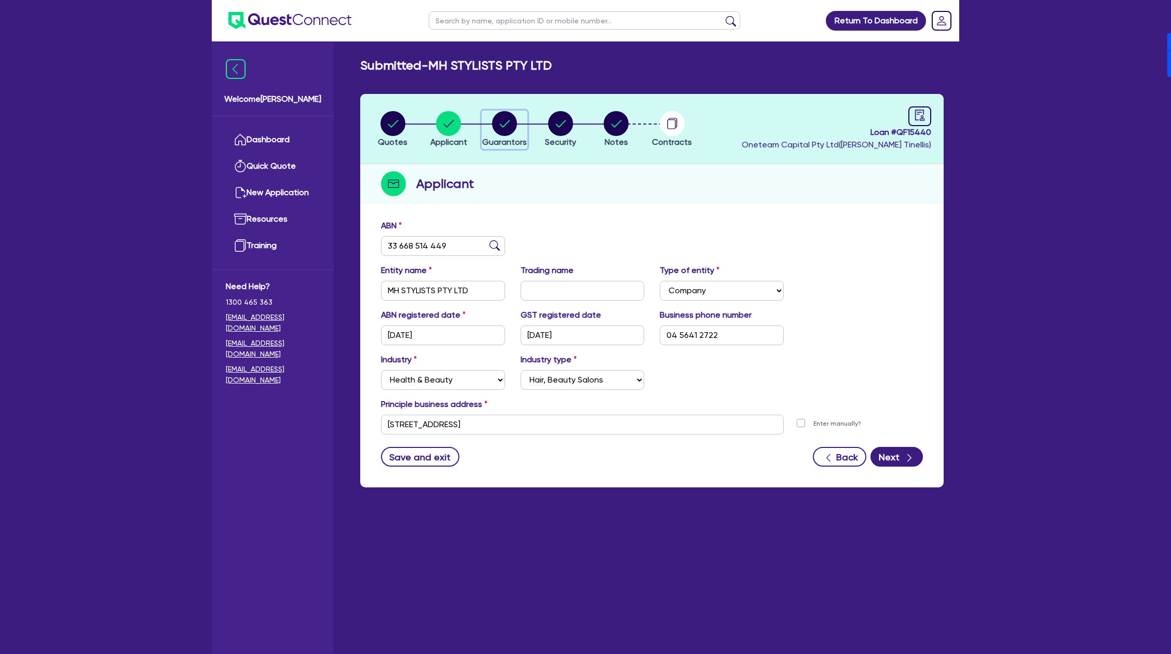
select select "EQUIPMENT"
select select "VEHICLE"
select select "HOUSEHOLD_PERSONAL"
select select "CASH"
select select "VEHICLE_LOAN"
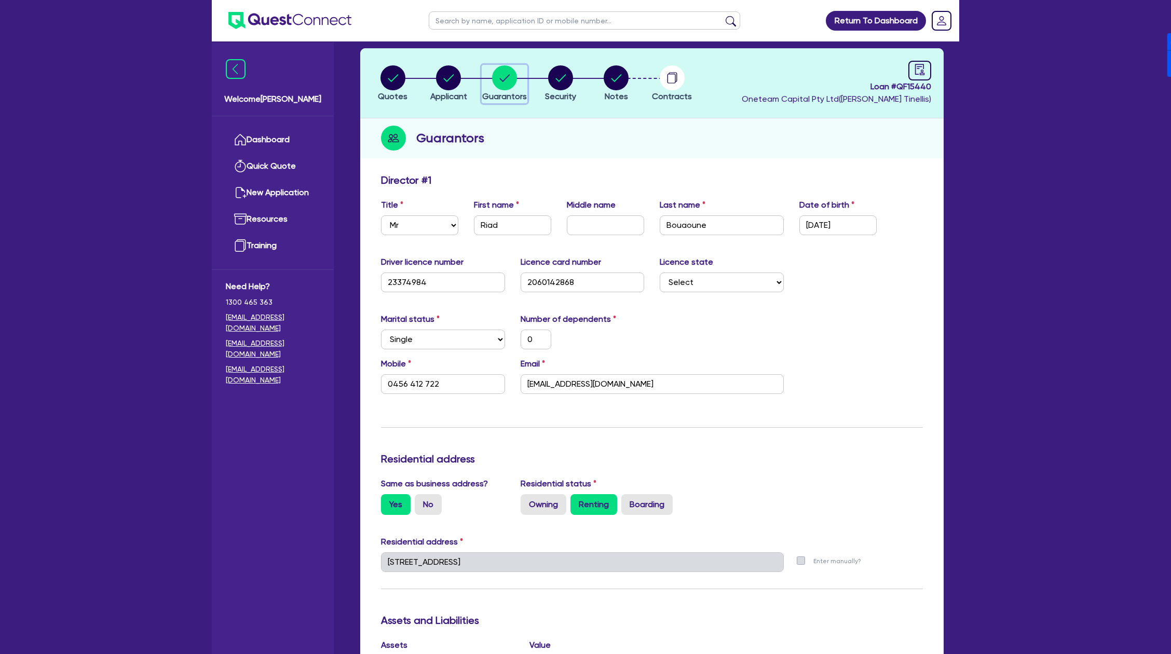
scroll to position [8, 0]
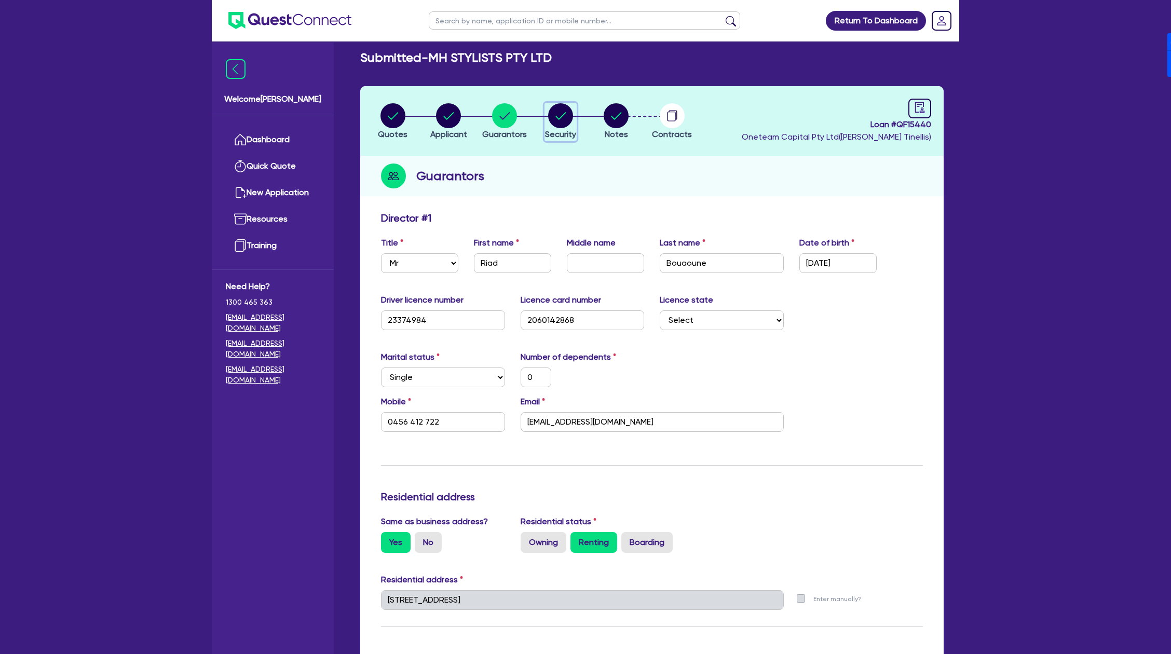
click at [557, 105] on circle "button" at bounding box center [560, 115] width 25 height 25
select select "CARS_AND_LIGHT_TRUCKS"
select select "PASSENGER_VEHICLES"
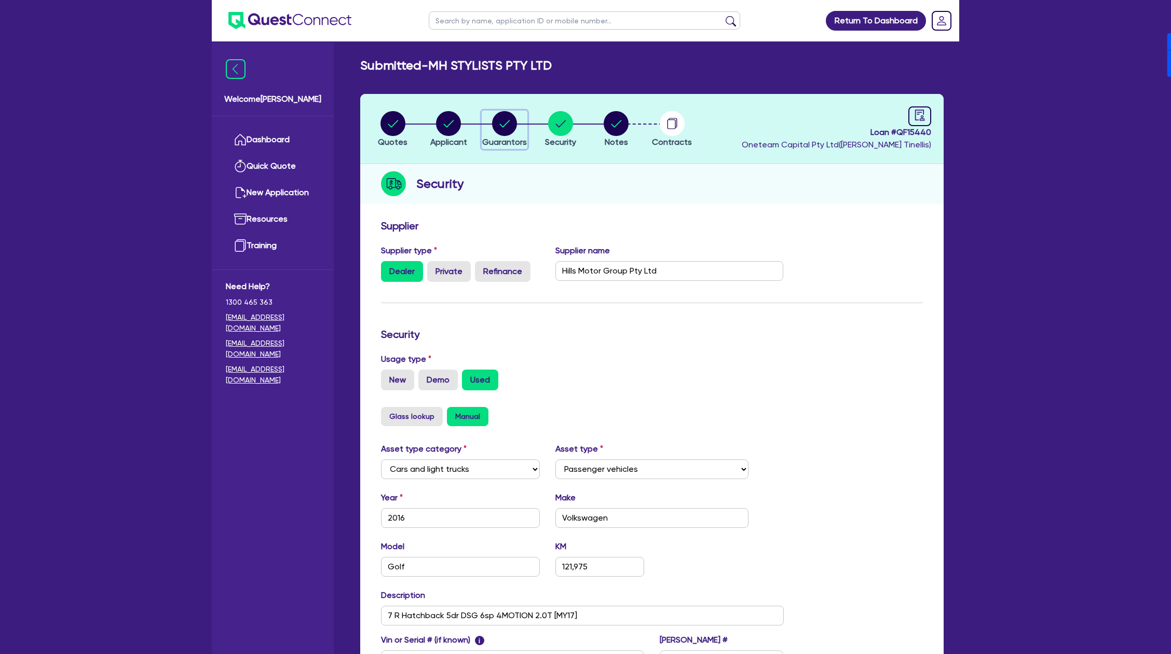
click at [509, 130] on circle "button" at bounding box center [504, 123] width 25 height 25
select select "MR"
select select "[GEOGRAPHIC_DATA]"
select select "SINGLE"
select select "CASH"
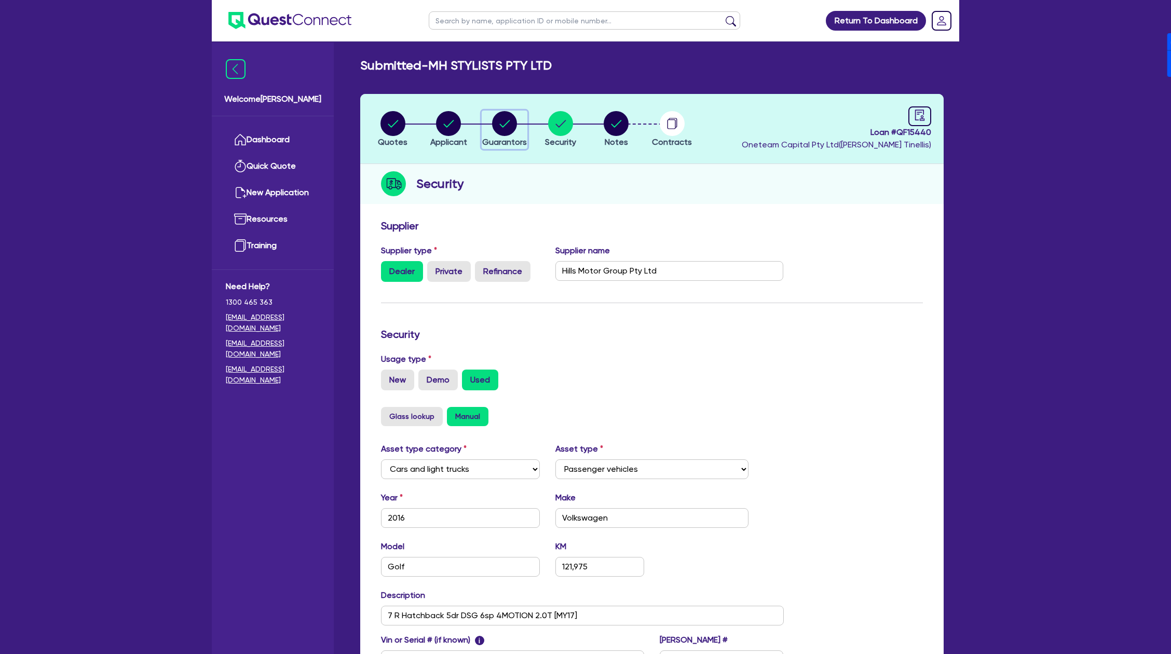
select select "EQUIPMENT"
select select "VEHICLE"
select select "HOUSEHOLD_PERSONAL"
select select "CASH"
select select "VEHICLE_LOAN"
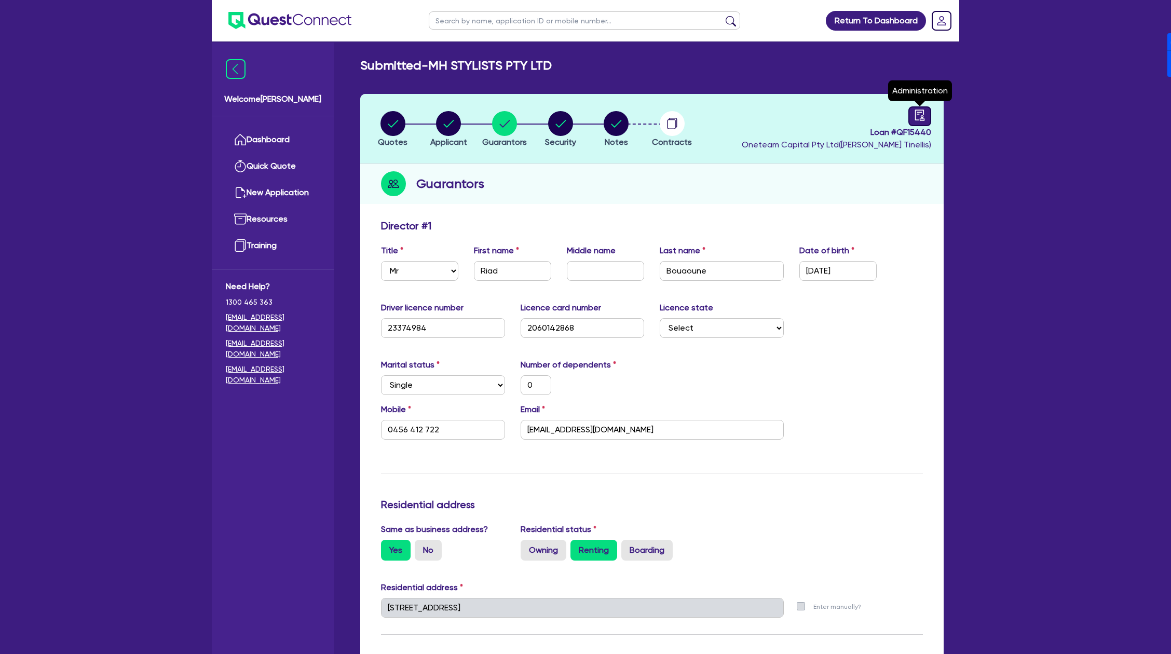
click at [916, 118] on icon "audit" at bounding box center [919, 115] width 11 height 11
select select "SUBMITTED_AMENDED"
select select "Other"
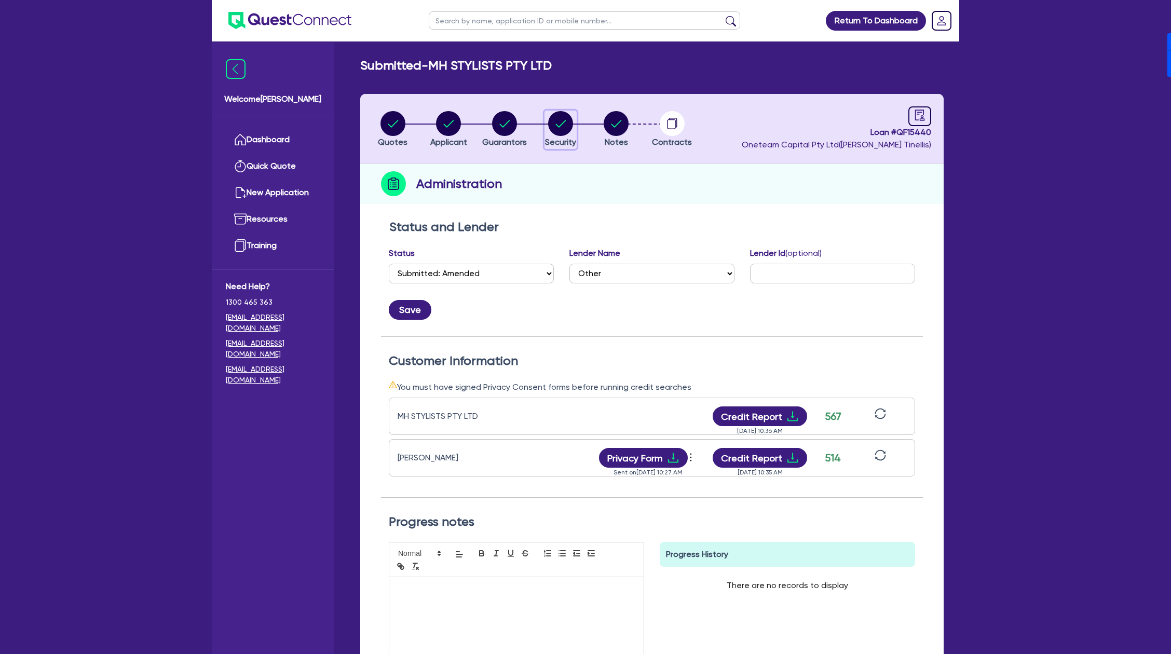
click at [563, 120] on circle "button" at bounding box center [560, 123] width 25 height 25
select select "CARS_AND_LIGHT_TRUCKS"
select select "PASSENGER_VEHICLES"
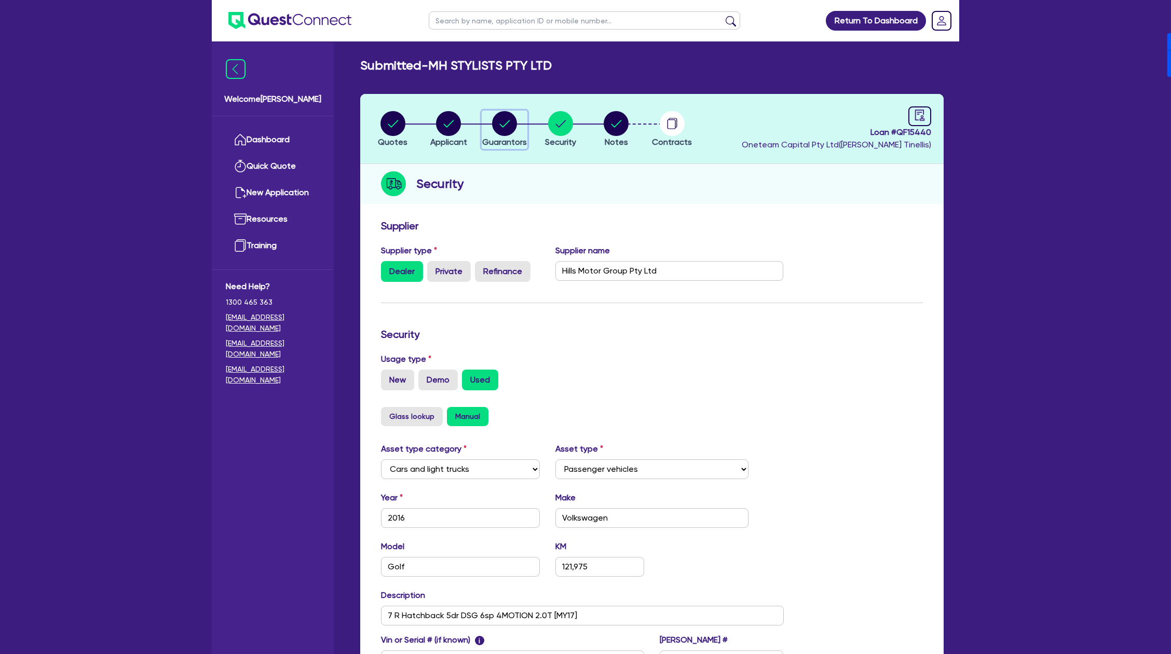
click at [512, 126] on circle "button" at bounding box center [504, 123] width 25 height 25
select select "MR"
select select "[GEOGRAPHIC_DATA]"
select select "SINGLE"
select select "CASH"
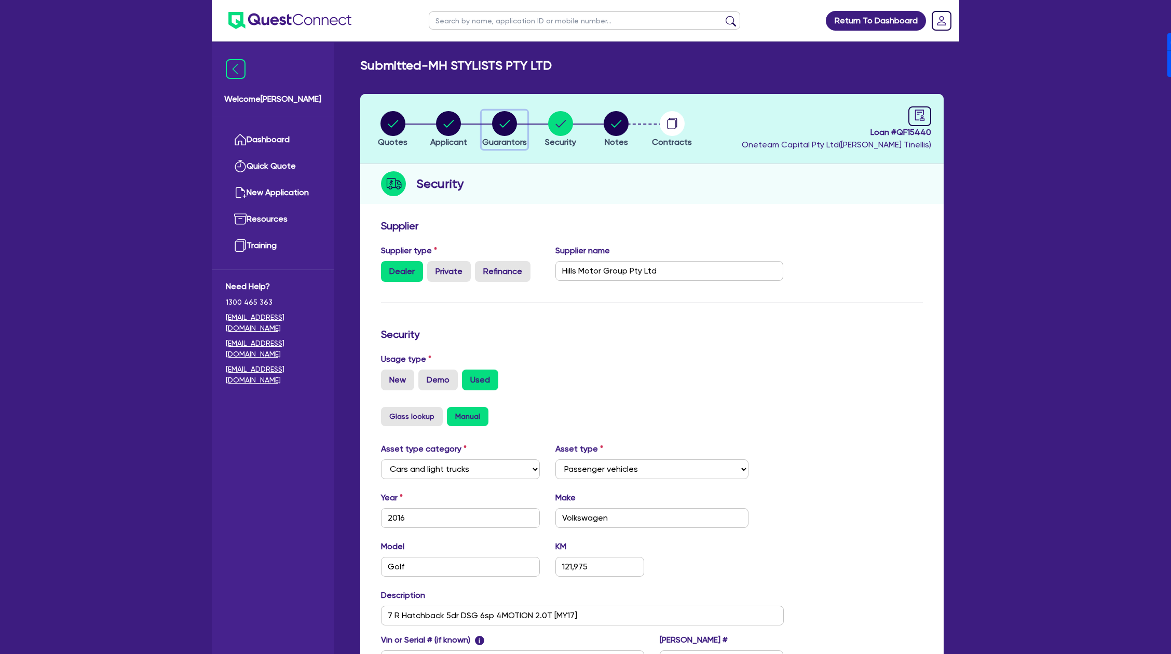
select select "EQUIPMENT"
select select "VEHICLE"
select select "HOUSEHOLD_PERSONAL"
select select "CASH"
select select "VEHICLE_LOAN"
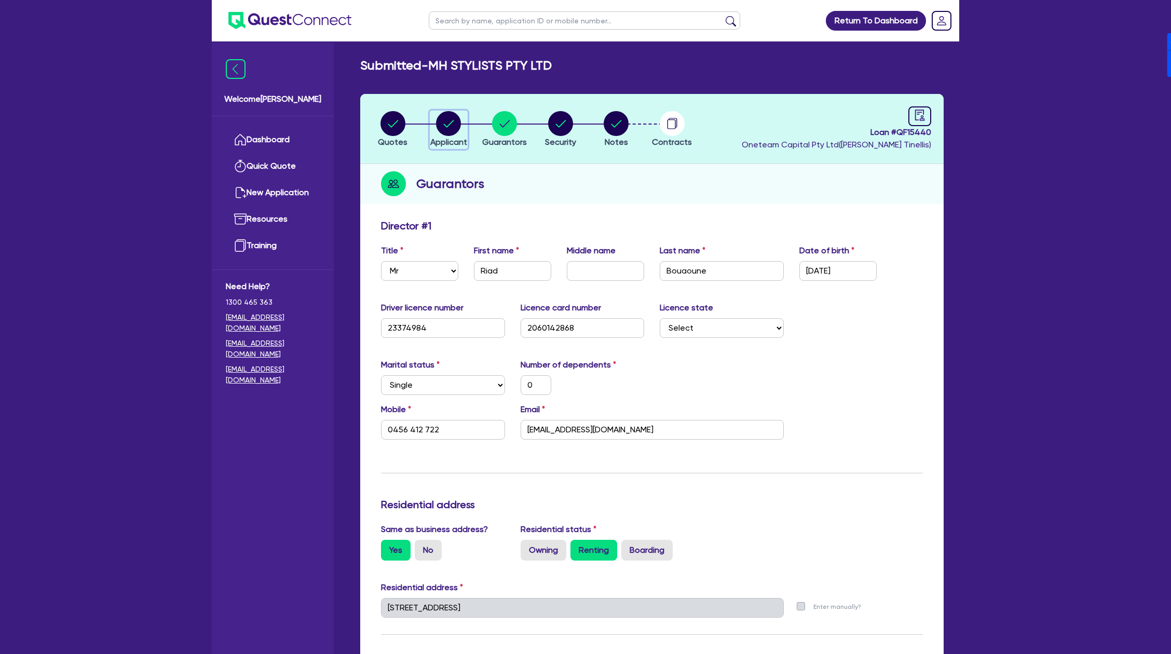
click at [439, 124] on circle "button" at bounding box center [448, 123] width 25 height 25
select select "COMPANY"
select select "HEALTH_BEAUTY"
select select "HAIR_BEAUTY_SALONS"
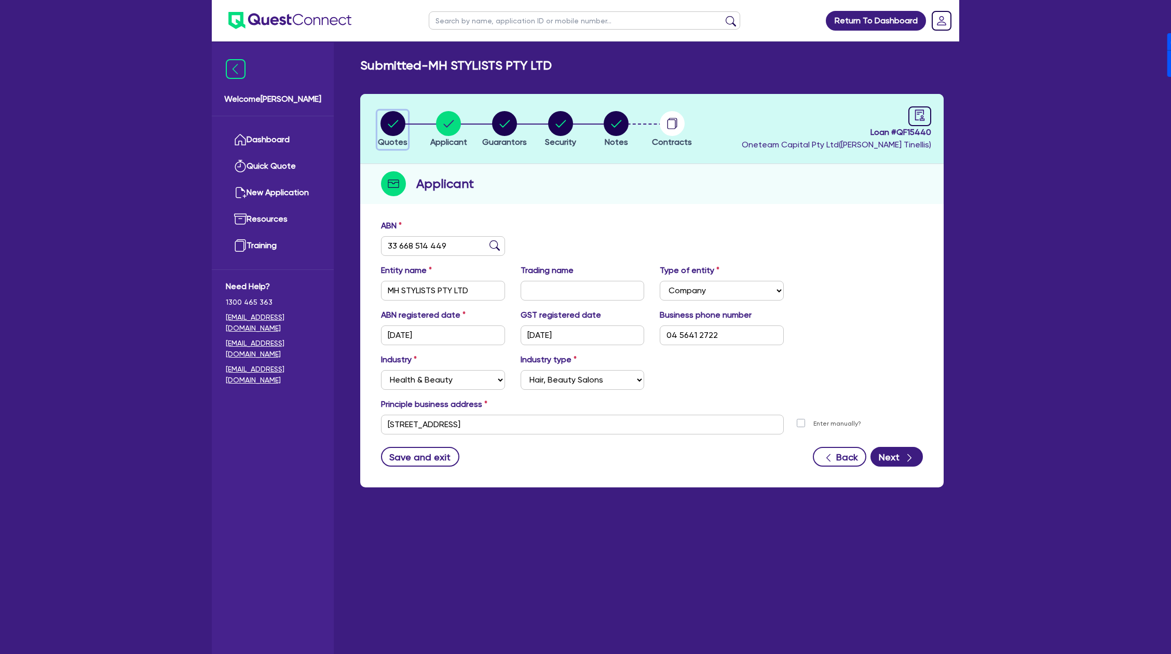
click at [394, 119] on circle "button" at bounding box center [392, 123] width 25 height 25
select select "Other"
select select "CARS_AND_LIGHT_TRUCKS"
select select "PASSENGER_VEHICLES"
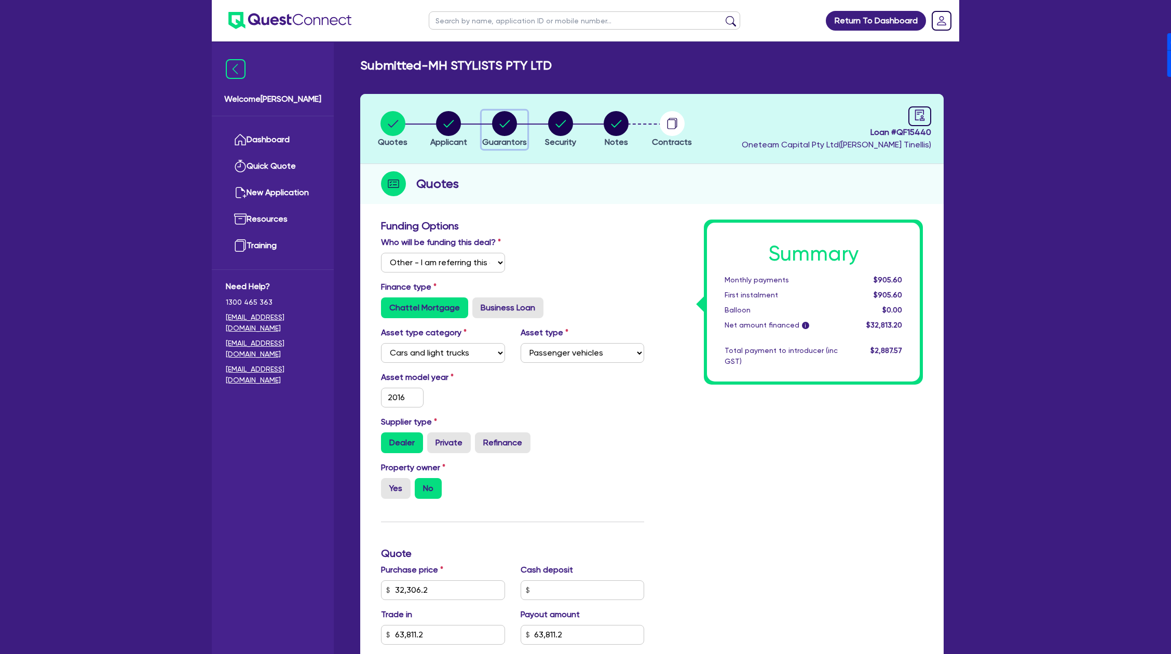
click at [500, 119] on circle "button" at bounding box center [504, 123] width 25 height 25
select select "MR"
select select "[GEOGRAPHIC_DATA]"
select select "SINGLE"
select select "CASH"
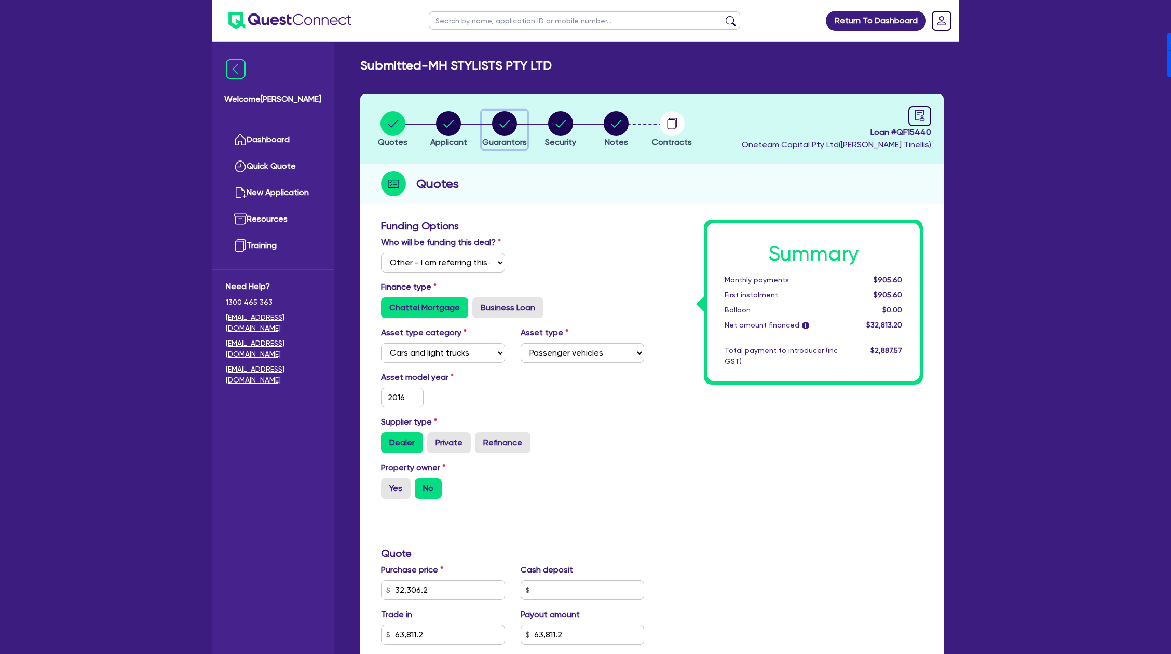
select select "EQUIPMENT"
select select "VEHICLE"
select select "HOUSEHOLD_PERSONAL"
select select "CASH"
select select "VEHICLE_LOAN"
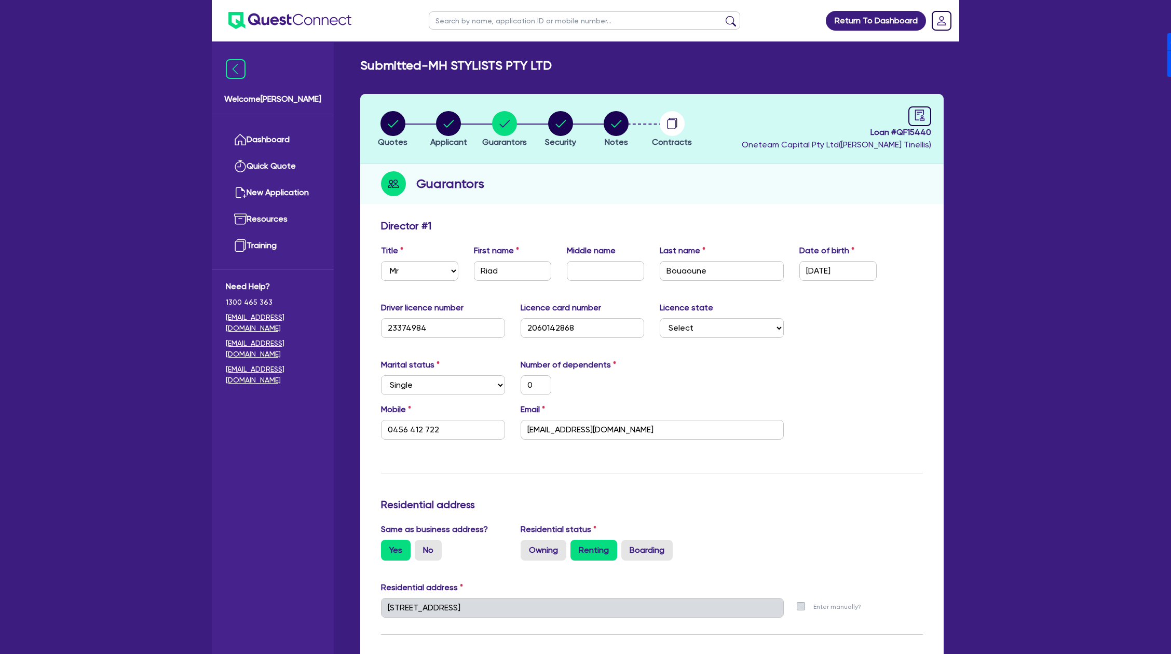
click at [921, 130] on span "Loan # QF15440" at bounding box center [836, 132] width 189 height 12
copy span "QF15440"
click at [232, 501] on div "Welcome [PERSON_NAME] Dashboard Quick Quote New Application Ref Company Ref Sal…" at bounding box center [273, 348] width 122 height 611
drag, startPoint x: 433, startPoint y: 63, endPoint x: 596, endPoint y: 65, distance: 163.5
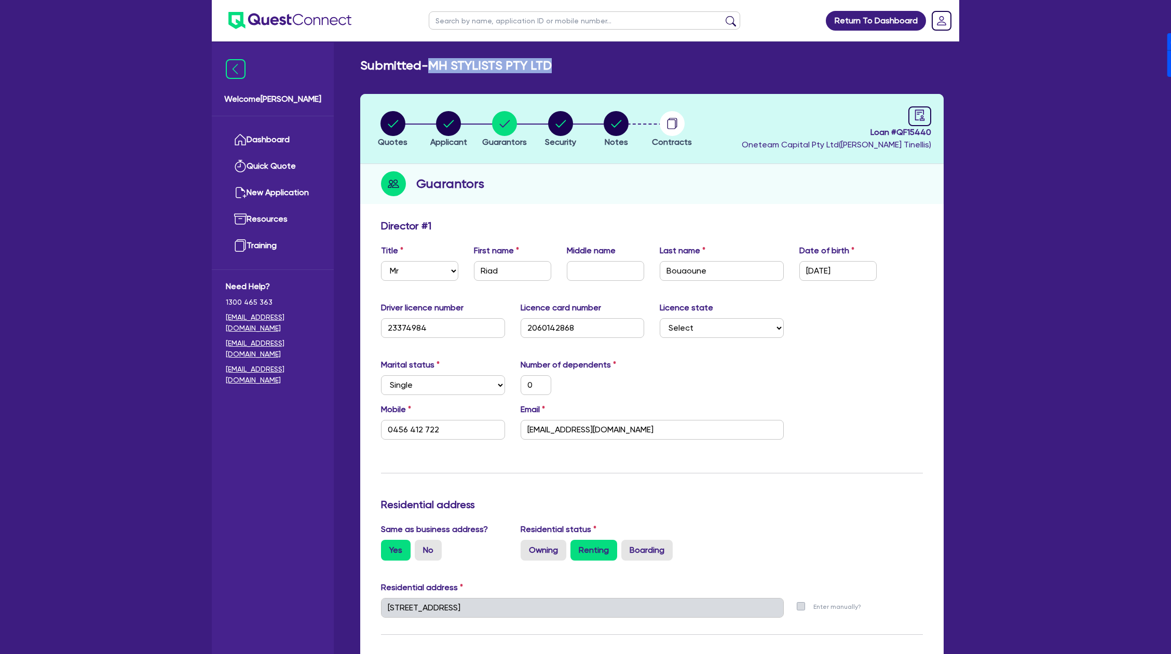
click at [596, 65] on div "Submitted - MH STYLISTS PTY LTD" at bounding box center [651, 65] width 599 height 15
copy h2 "MH STYLISTS PTY LTD"
